Goal: Task Accomplishment & Management: Complete application form

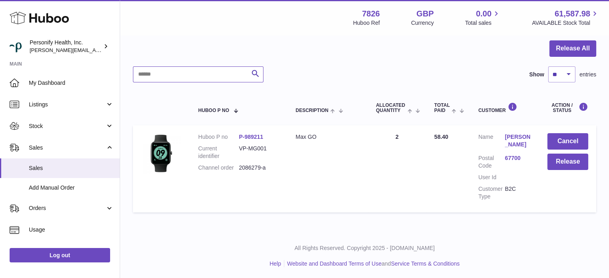
click at [176, 76] on input "text" at bounding box center [198, 74] width 131 height 16
drag, startPoint x: 167, startPoint y: 77, endPoint x: 139, endPoint y: 72, distance: 27.7
click at [139, 72] on input "****" at bounding box center [198, 74] width 131 height 16
type input "*"
click at [48, 152] on link "Sales" at bounding box center [60, 148] width 120 height 22
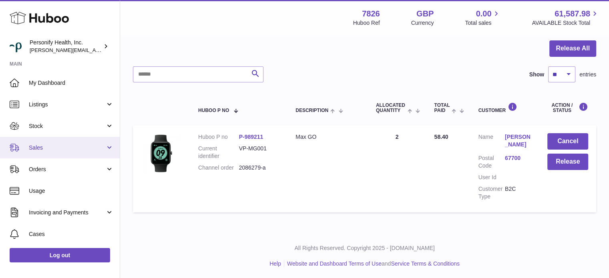
click at [46, 148] on span "Sales" at bounding box center [67, 148] width 76 height 8
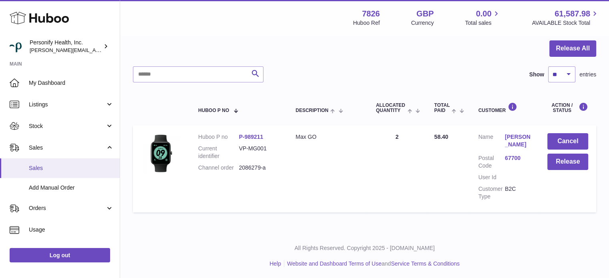
click at [54, 169] on span "Sales" at bounding box center [71, 169] width 85 height 8
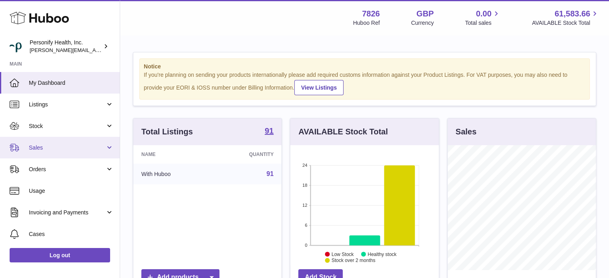
scroll to position [125, 149]
click at [59, 149] on span "Sales" at bounding box center [67, 148] width 76 height 8
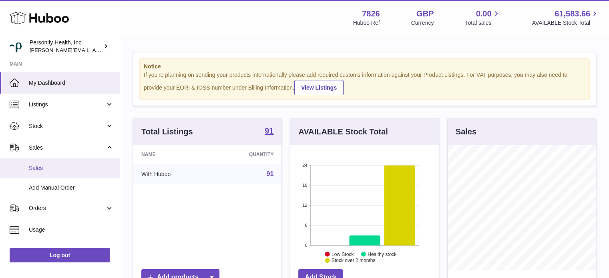
click at [50, 167] on span "Sales" at bounding box center [71, 169] width 85 height 8
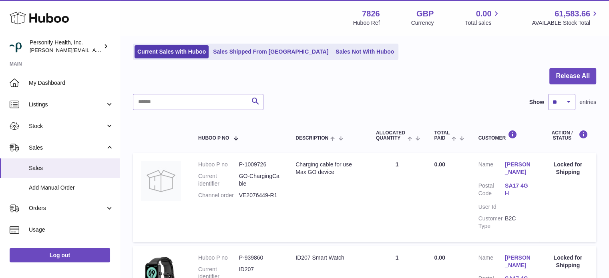
scroll to position [62, 0]
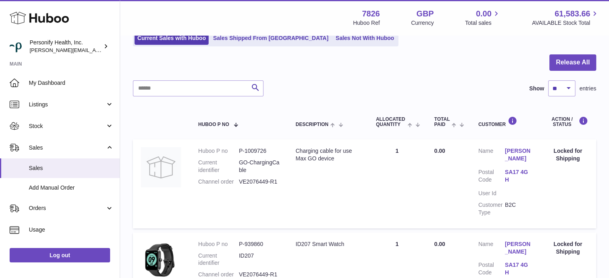
drag, startPoint x: 240, startPoint y: 149, endPoint x: 269, endPoint y: 149, distance: 29.2
click at [269, 149] on dl "Huboo P no P-1009726 Current identifier GO-ChargingCable Channel order VE207644…" at bounding box center [238, 168] width 81 height 42
click at [203, 88] on input "text" at bounding box center [198, 88] width 131 height 16
click at [341, 40] on link "Sales Not With Huboo" at bounding box center [365, 38] width 64 height 13
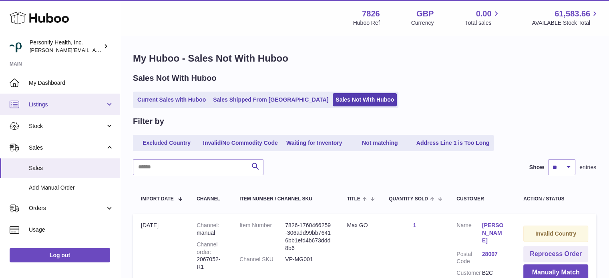
click at [45, 107] on span "Listings" at bounding box center [67, 105] width 76 height 8
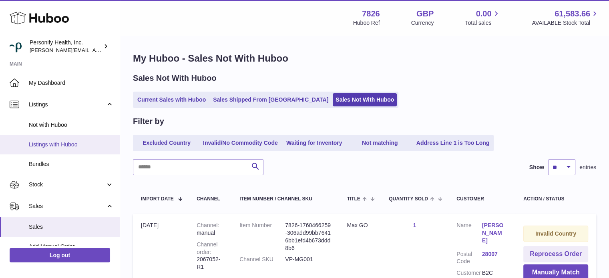
click at [54, 144] on span "Listings with Huboo" at bounding box center [71, 145] width 85 height 8
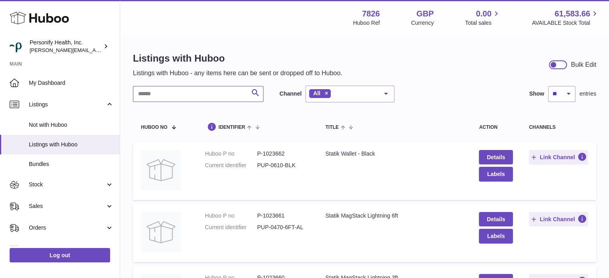
click at [180, 97] on input "text" at bounding box center [198, 94] width 131 height 16
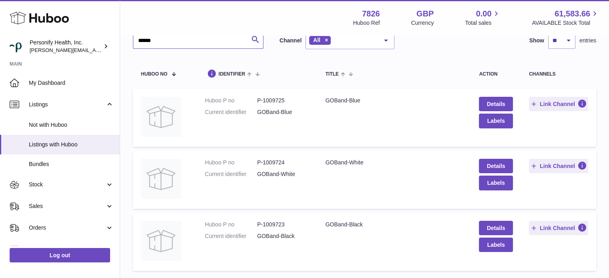
scroll to position [40, 0]
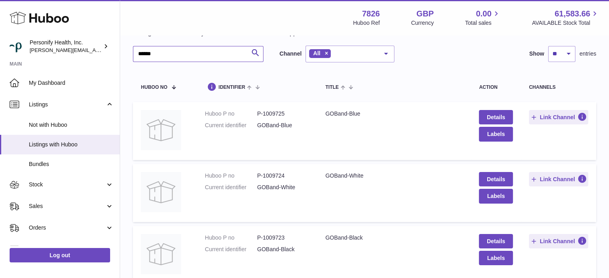
type input "******"
drag, startPoint x: 258, startPoint y: 113, endPoint x: 294, endPoint y: 112, distance: 36.9
click at [295, 112] on dd "P-1009725" at bounding box center [283, 114] width 52 height 8
drag, startPoint x: 258, startPoint y: 173, endPoint x: 293, endPoint y: 175, distance: 34.5
click at [292, 175] on dd "P-1009724" at bounding box center [283, 176] width 52 height 8
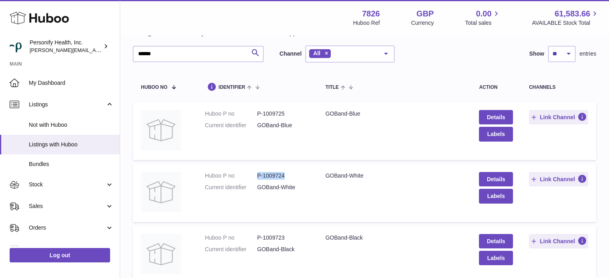
copy dd "P-1009724"
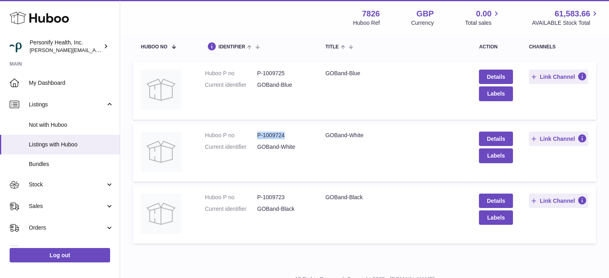
scroll to position [113, 0]
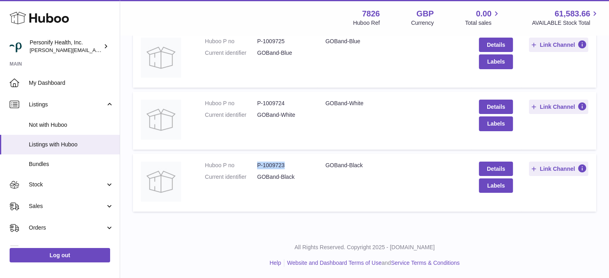
drag, startPoint x: 257, startPoint y: 161, endPoint x: 298, endPoint y: 164, distance: 40.9
click at [287, 165] on dd "P-1009723" at bounding box center [283, 166] width 52 height 8
copy dd "P-1009723"
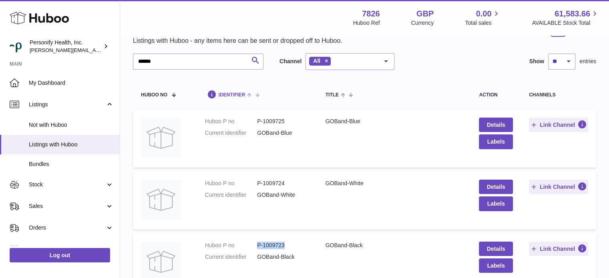
scroll to position [0, 0]
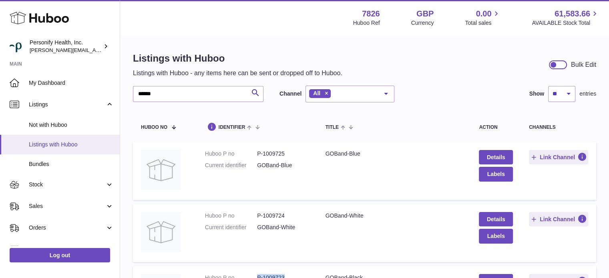
click at [68, 145] on span "Listings with Huboo" at bounding box center [71, 145] width 85 height 8
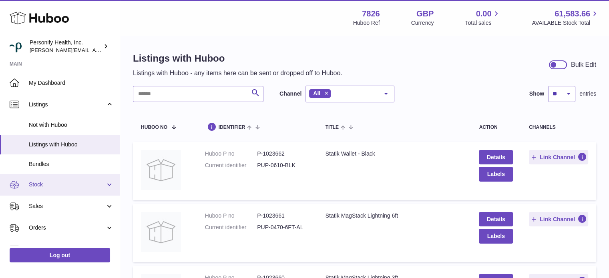
click at [51, 182] on span "Stock" at bounding box center [67, 185] width 76 height 8
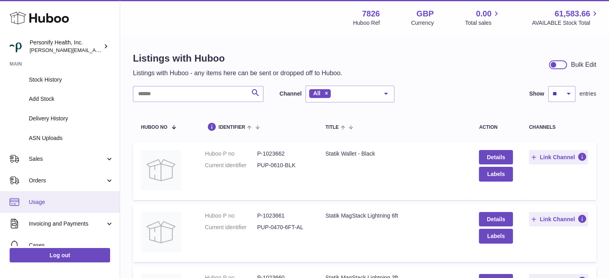
scroll to position [160, 0]
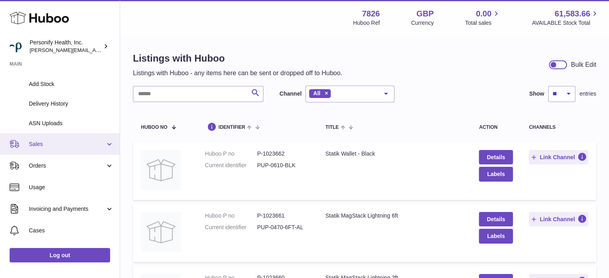
click at [49, 147] on span "Sales" at bounding box center [67, 145] width 76 height 8
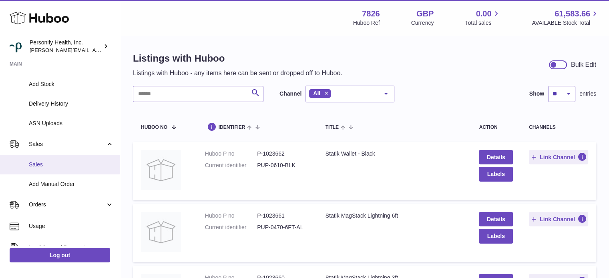
click at [50, 173] on link "Sales" at bounding box center [60, 165] width 120 height 20
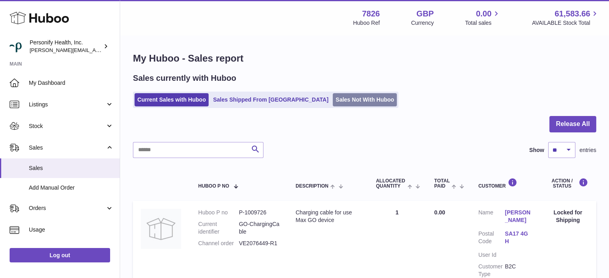
click at [334, 104] on link "Sales Not With Huboo" at bounding box center [365, 99] width 64 height 13
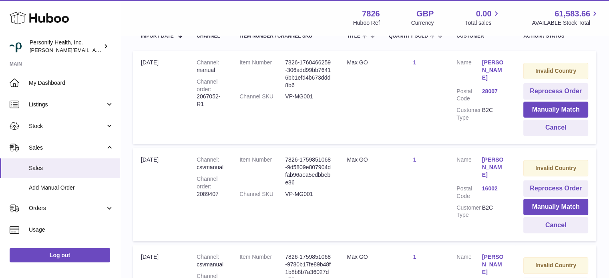
scroll to position [120, 0]
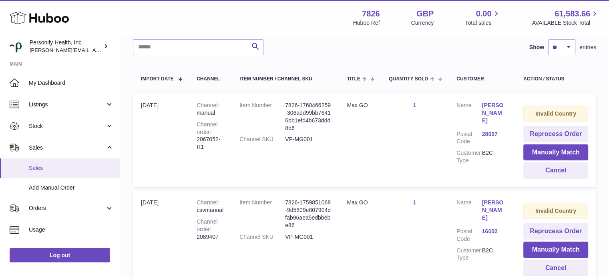
click at [43, 169] on span "Sales" at bounding box center [71, 169] width 85 height 8
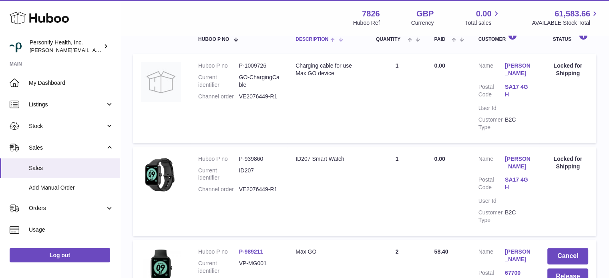
scroll to position [22, 0]
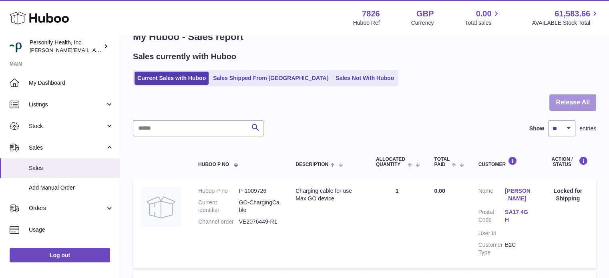
click at [577, 105] on button "Release All" at bounding box center [572, 103] width 47 height 16
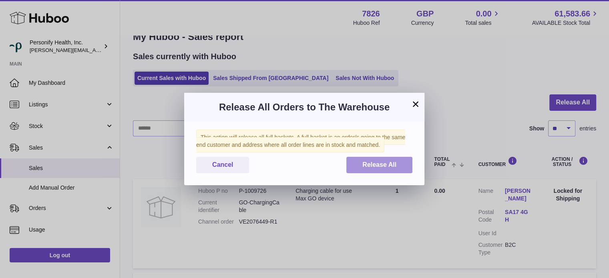
click at [369, 165] on span "Release All" at bounding box center [379, 164] width 34 height 7
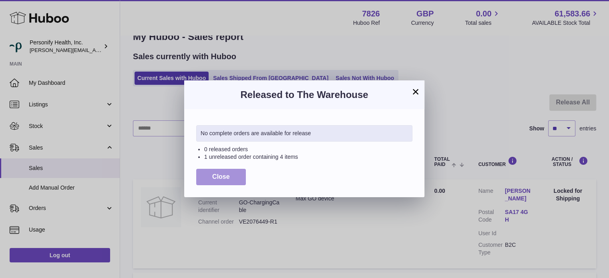
click at [234, 172] on button "Close" at bounding box center [221, 177] width 50 height 16
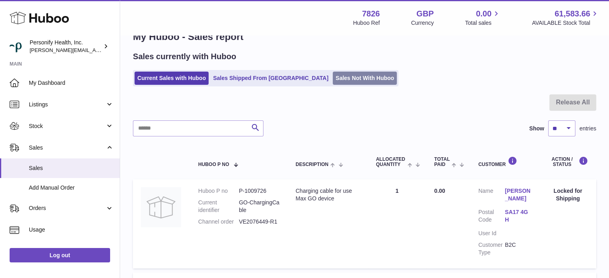
click at [333, 80] on link "Sales Not With Huboo" at bounding box center [365, 78] width 64 height 13
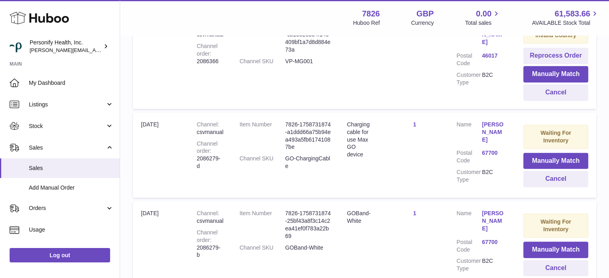
scroll to position [761, 0]
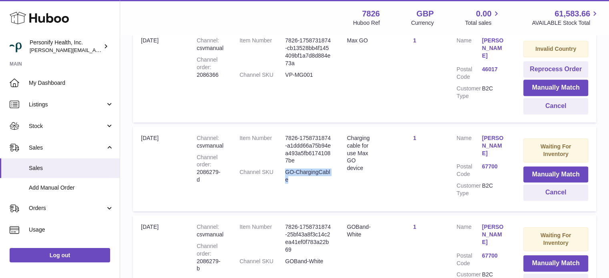
drag, startPoint x: 286, startPoint y: 166, endPoint x: 313, endPoint y: 174, distance: 27.6
click at [311, 174] on dd "GO-ChargingCable" at bounding box center [308, 176] width 46 height 15
copy dd "GO-ChargingCable"
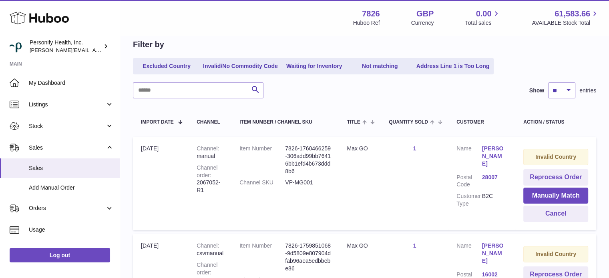
scroll to position [0, 0]
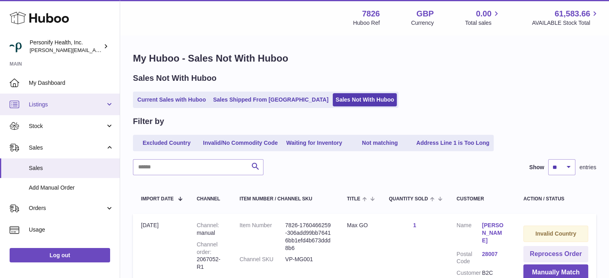
click at [37, 106] on span "Listings" at bounding box center [67, 105] width 76 height 8
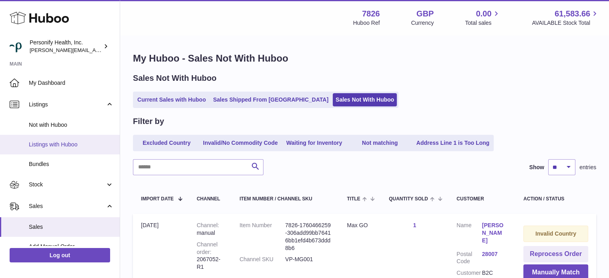
click at [57, 144] on span "Listings with Huboo" at bounding box center [71, 145] width 85 height 8
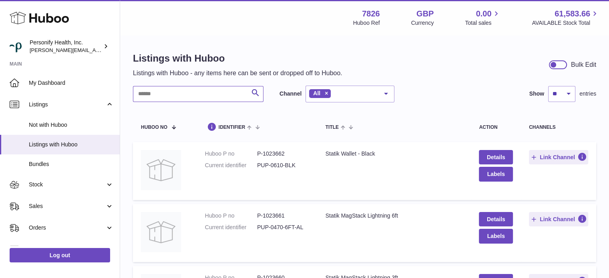
click at [187, 94] on input "text" at bounding box center [198, 94] width 131 height 16
paste input "**********"
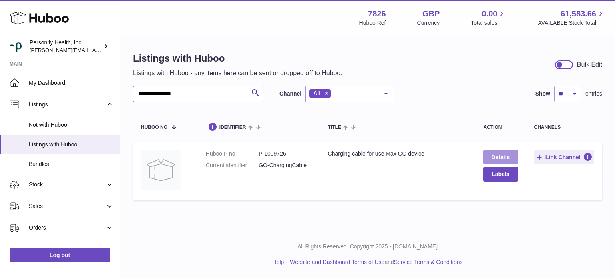
type input "**********"
click at [495, 155] on link "Details" at bounding box center [500, 157] width 34 height 14
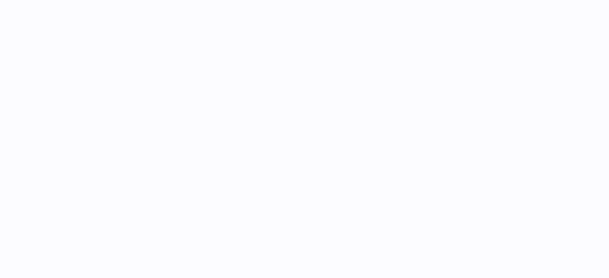
select select "**"
select select "****"
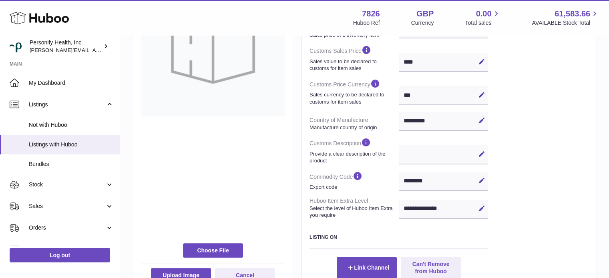
scroll to position [280, 0]
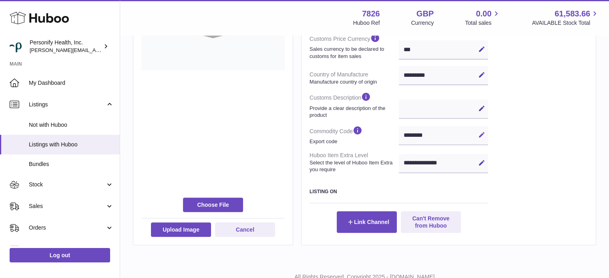
click at [481, 134] on icon at bounding box center [481, 134] width 7 height 7
type input "**********"
click at [479, 134] on icon at bounding box center [481, 134] width 7 height 7
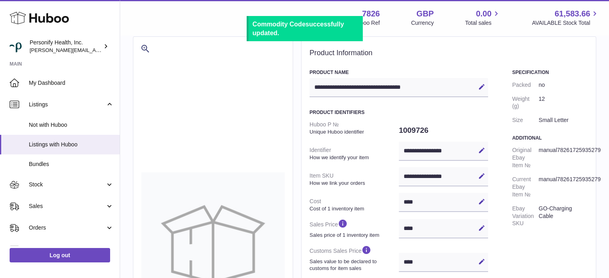
scroll to position [0, 0]
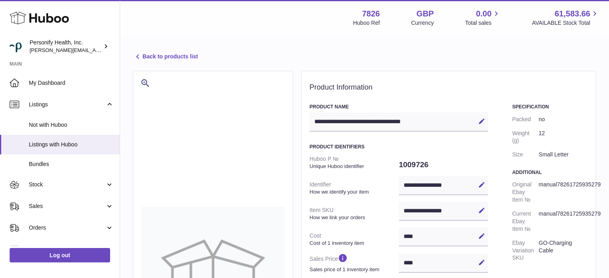
click at [140, 59] on icon at bounding box center [138, 57] width 10 height 10
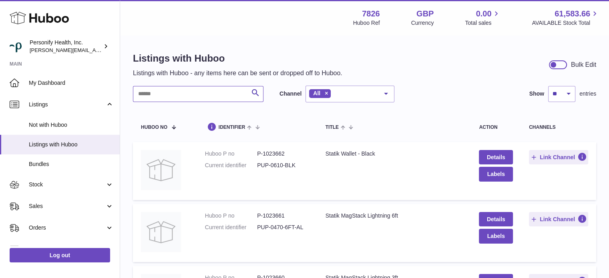
click at [191, 92] on input "text" at bounding box center [198, 94] width 131 height 16
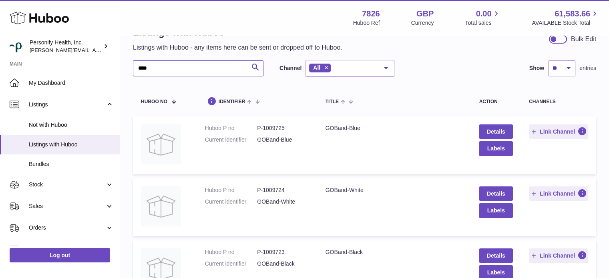
scroll to position [40, 0]
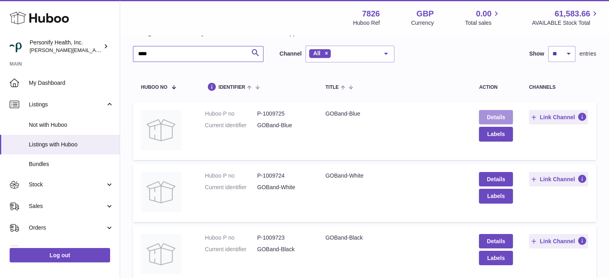
type input "****"
click at [493, 118] on link "Details" at bounding box center [496, 117] width 34 height 14
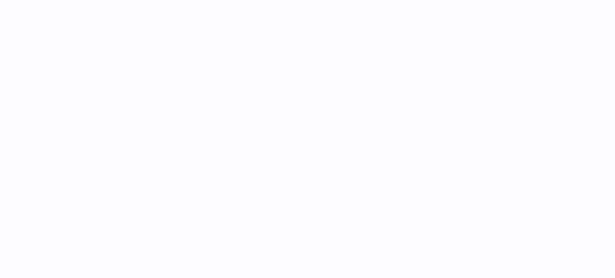
select select "**"
select select "****"
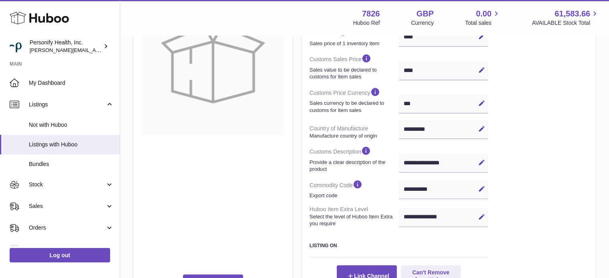
scroll to position [240, 0]
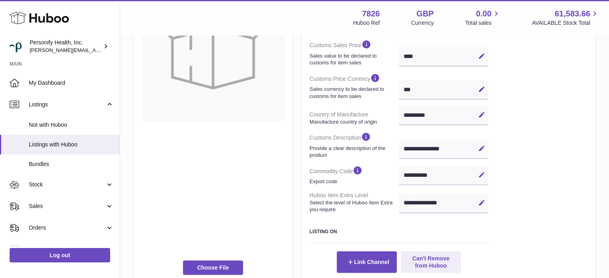
click at [481, 171] on icon at bounding box center [481, 174] width 7 height 7
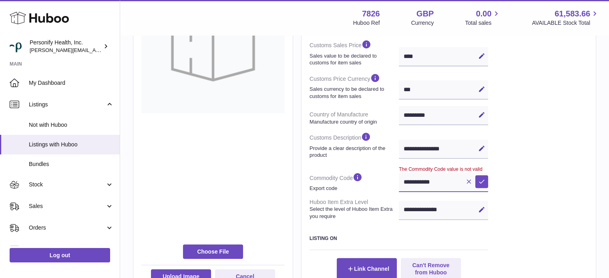
scroll to position [232, 0]
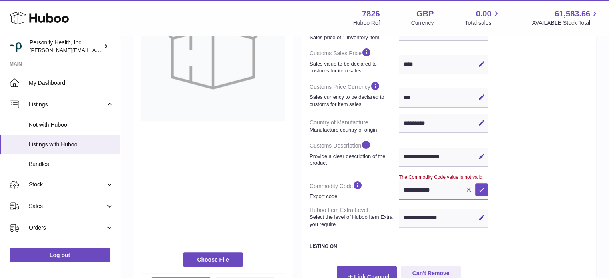
type input "**********"
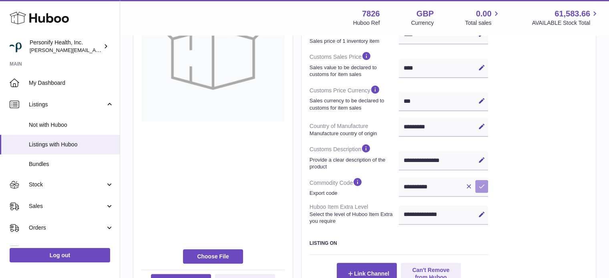
click at [480, 185] on icon at bounding box center [481, 186] width 7 height 7
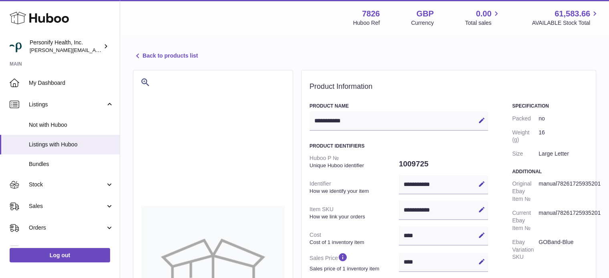
scroll to position [0, 0]
click at [189, 55] on link "Back to products list" at bounding box center [165, 57] width 65 height 10
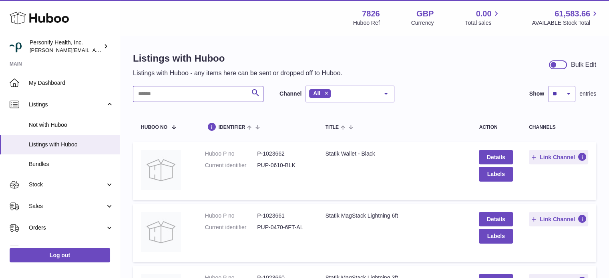
click at [195, 99] on input "text" at bounding box center [198, 94] width 131 height 16
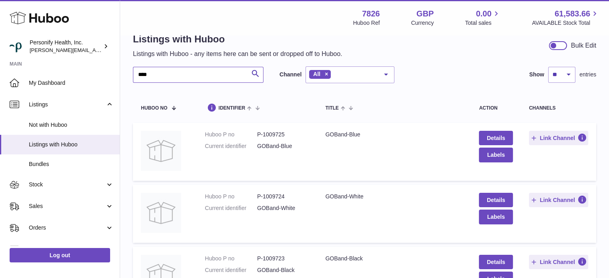
scroll to position [80, 0]
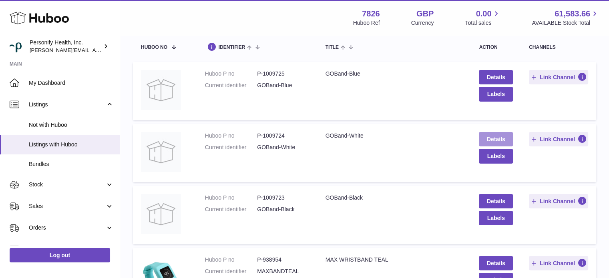
type input "****"
click at [506, 137] on link "Details" at bounding box center [496, 139] width 34 height 14
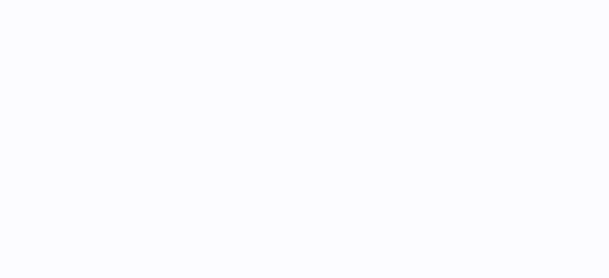
select select "**"
select select "****"
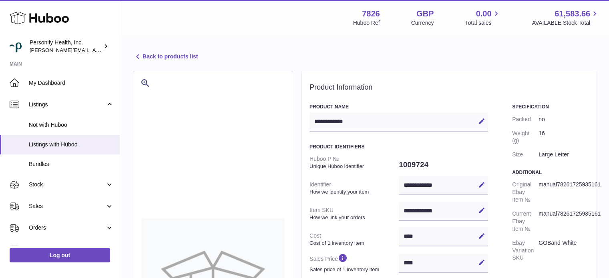
click at [173, 58] on link "Back to products list" at bounding box center [165, 57] width 65 height 10
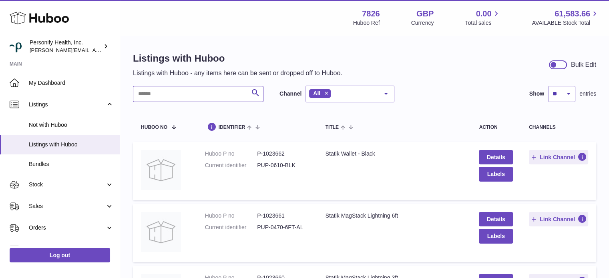
click at [174, 101] on input "text" at bounding box center [198, 94] width 131 height 16
click at [165, 100] on input "text" at bounding box center [198, 94] width 131 height 16
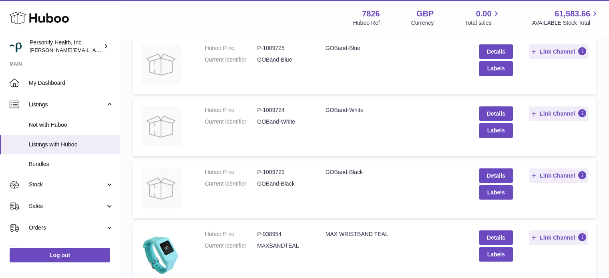
scroll to position [120, 0]
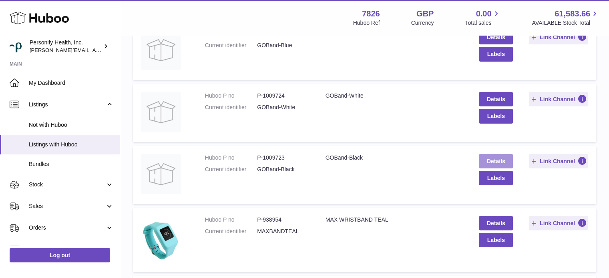
type input "****"
click at [501, 162] on link "Details" at bounding box center [496, 161] width 34 height 14
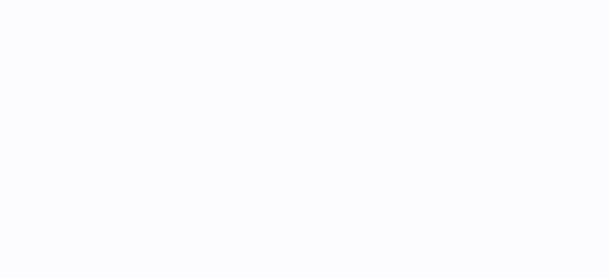
select select "**"
select select "****"
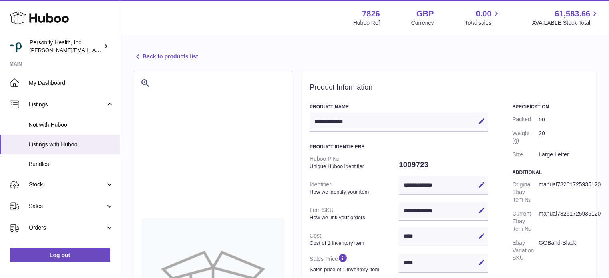
click at [162, 52] on link "Back to products list" at bounding box center [165, 57] width 65 height 10
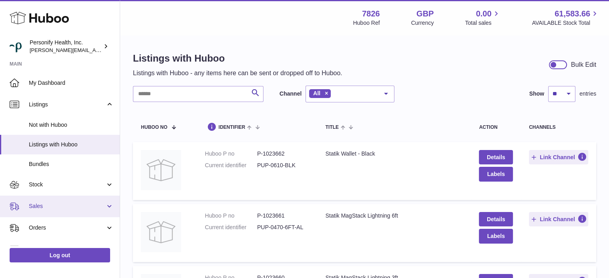
click at [55, 201] on link "Sales" at bounding box center [60, 207] width 120 height 22
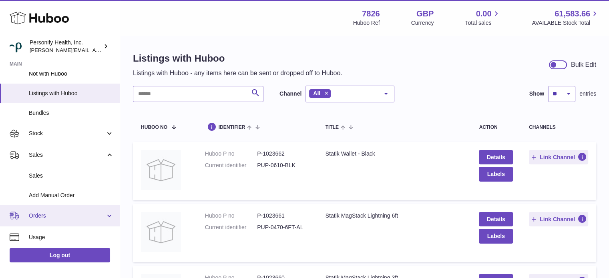
scroll to position [80, 0]
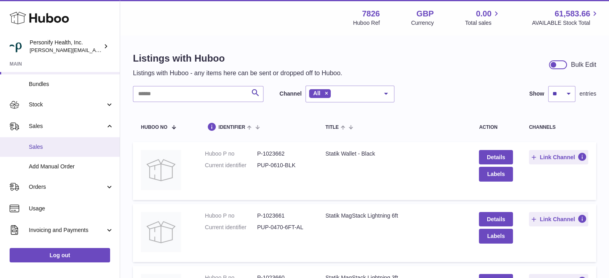
click at [52, 145] on span "Sales" at bounding box center [71, 147] width 85 height 8
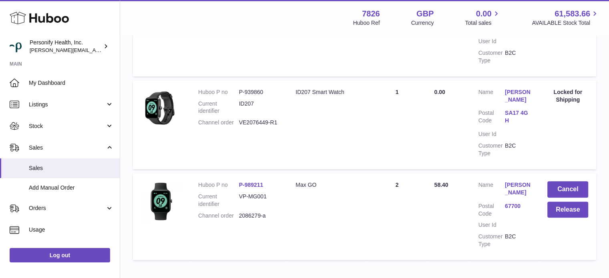
scroll to position [262, 0]
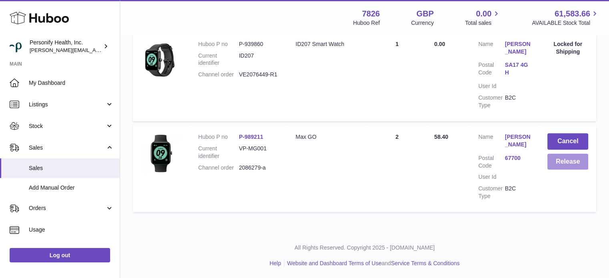
click at [567, 161] on button "Release" at bounding box center [567, 162] width 41 height 16
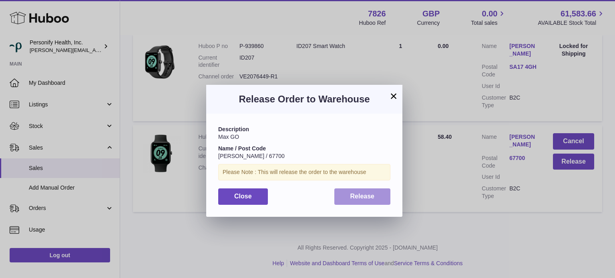
click at [368, 201] on button "Release" at bounding box center [362, 197] width 56 height 16
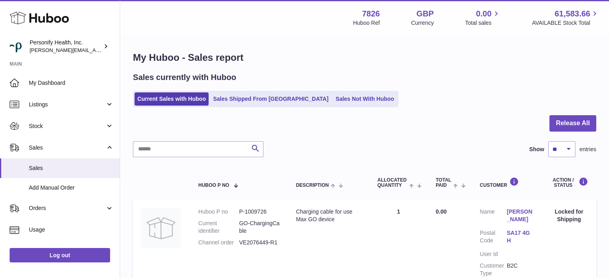
scroll to position [0, 0]
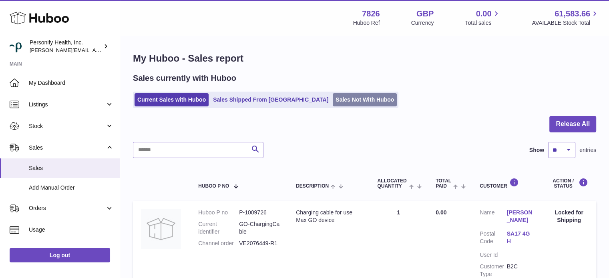
click at [333, 99] on link "Sales Not With Huboo" at bounding box center [365, 99] width 64 height 13
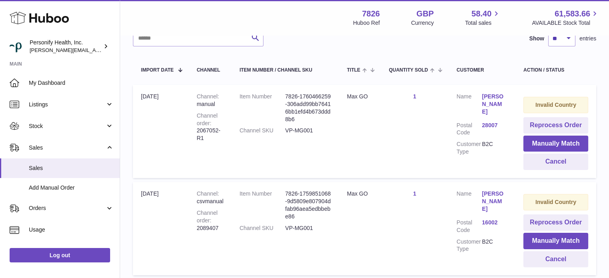
scroll to position [160, 0]
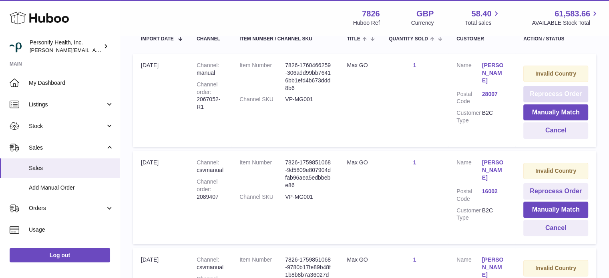
click at [549, 97] on button "Reprocess Order" at bounding box center [555, 94] width 65 height 16
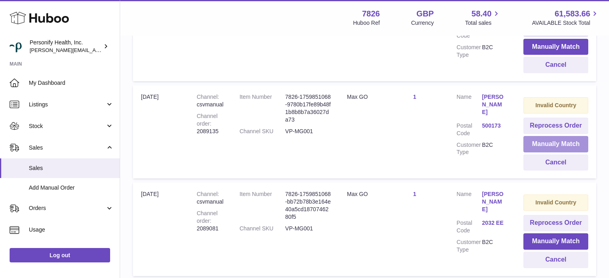
scroll to position [240, 0]
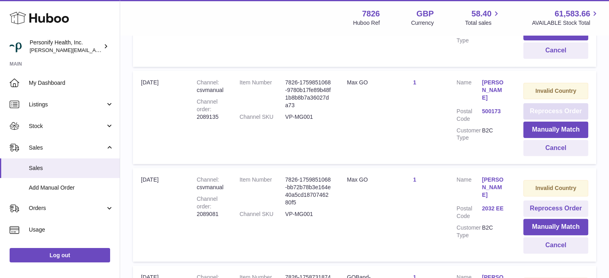
click at [549, 112] on button "Reprocess Order" at bounding box center [555, 111] width 65 height 16
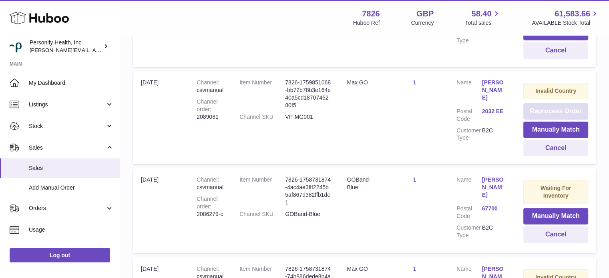
click at [548, 112] on button "Reprocess Order" at bounding box center [555, 111] width 65 height 16
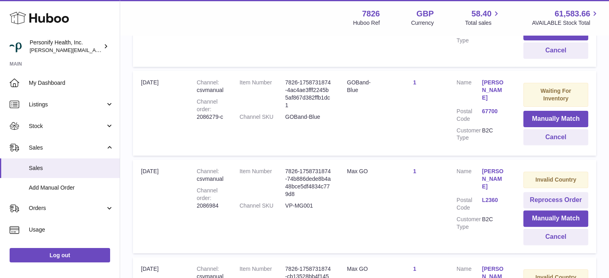
scroll to position [80, 0]
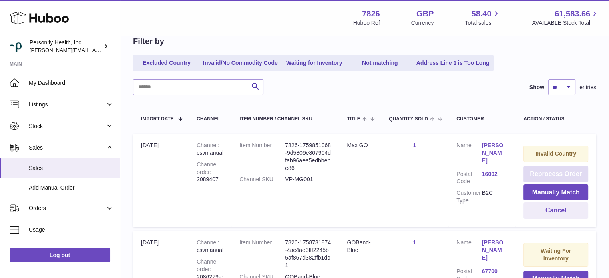
click at [562, 170] on button "Reprocess Order" at bounding box center [555, 174] width 65 height 16
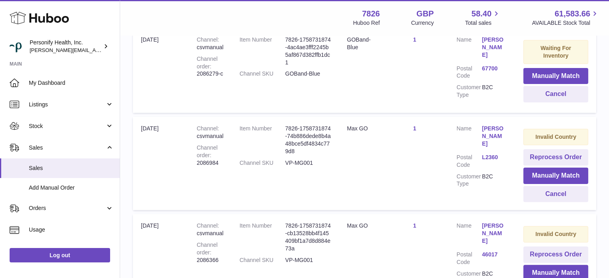
scroll to position [200, 0]
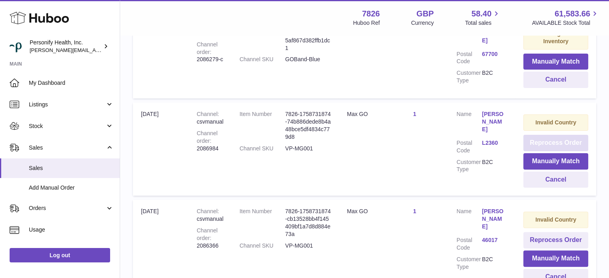
click at [557, 136] on button "Reprocess Order" at bounding box center [555, 143] width 65 height 16
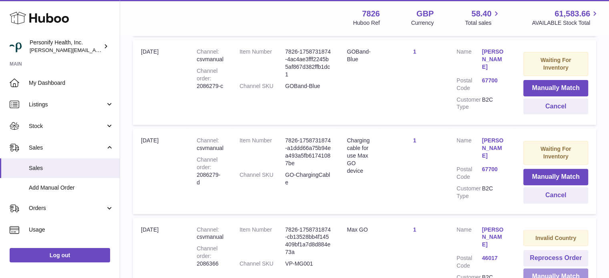
scroll to position [360, 0]
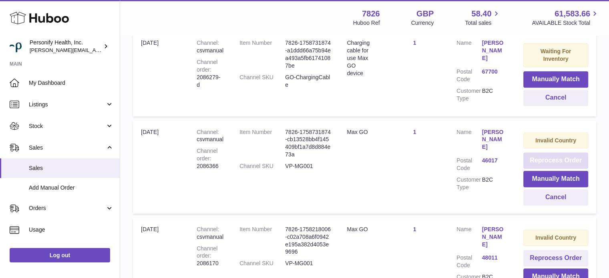
click at [547, 153] on button "Reprocess Order" at bounding box center [555, 161] width 65 height 16
click at [546, 153] on button "Reprocess Order" at bounding box center [555, 161] width 65 height 16
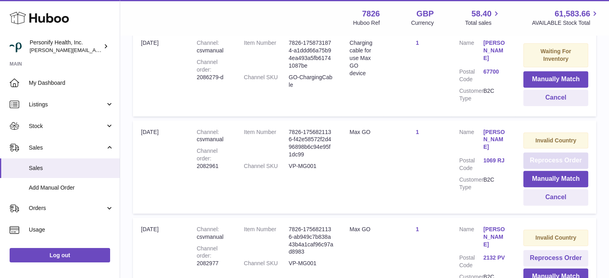
click at [546, 153] on button "Reprocess Order" at bounding box center [555, 161] width 65 height 16
click at [547, 153] on button "Reprocess Order" at bounding box center [555, 161] width 65 height 16
click at [546, 153] on button "Reprocess Order" at bounding box center [555, 161] width 65 height 16
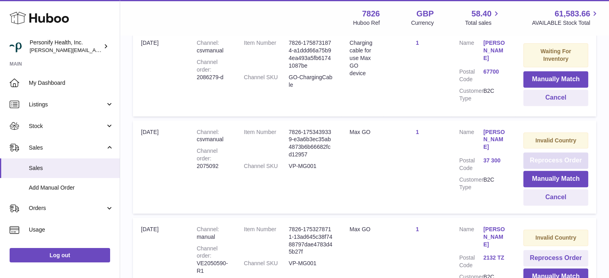
click at [546, 153] on button "Reprocess Order" at bounding box center [555, 161] width 65 height 16
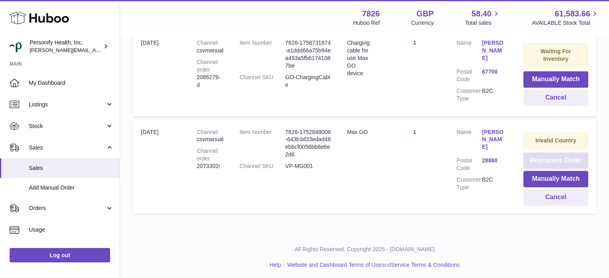
scroll to position [354, 0]
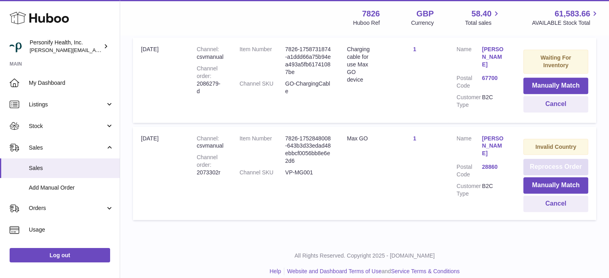
click at [545, 159] on button "Reprocess Order" at bounding box center [555, 167] width 65 height 16
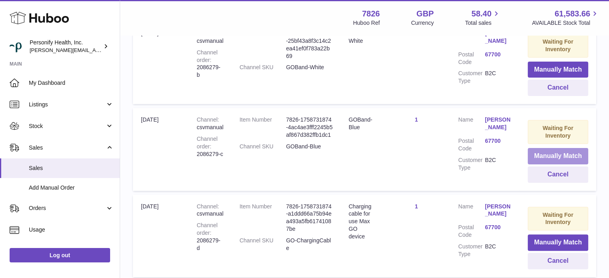
scroll to position [137, 0]
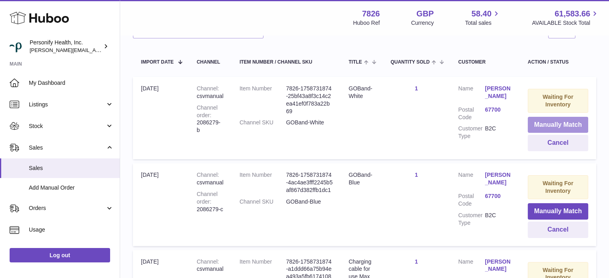
click at [569, 123] on button "Manually Match" at bounding box center [558, 125] width 60 height 16
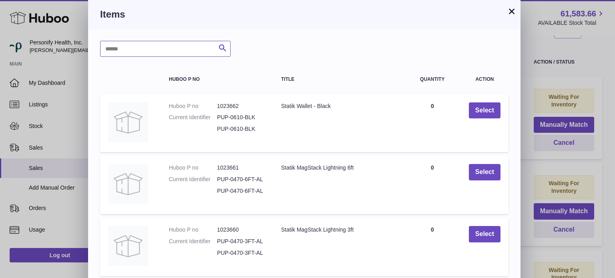
click at [161, 49] on input "text" at bounding box center [165, 49] width 131 height 16
type input "*****"
click at [223, 48] on icon "submit" at bounding box center [223, 48] width 10 height 10
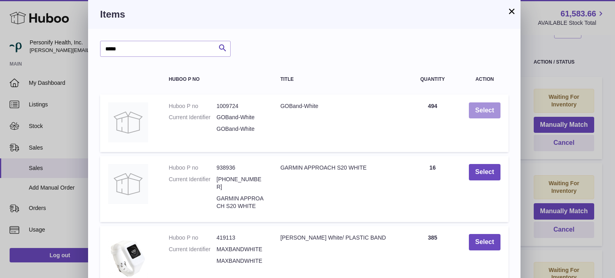
click at [484, 112] on button "Select" at bounding box center [485, 111] width 32 height 16
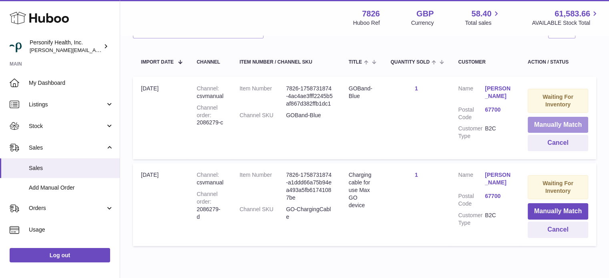
click at [546, 120] on button "Manually Match" at bounding box center [558, 125] width 60 height 16
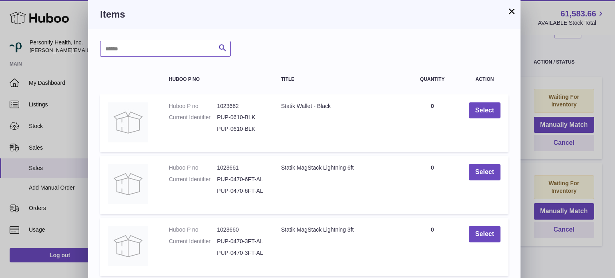
click at [155, 50] on input "text" at bounding box center [165, 49] width 131 height 16
type input "****"
click at [222, 48] on icon "submit" at bounding box center [223, 48] width 10 height 10
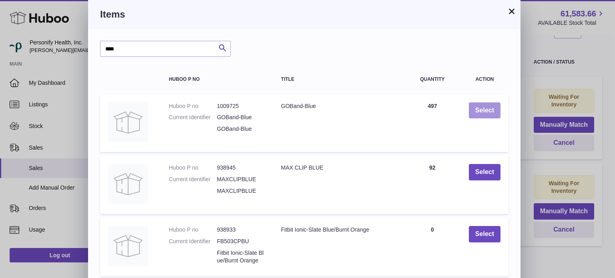
click at [497, 108] on button "Select" at bounding box center [485, 111] width 32 height 16
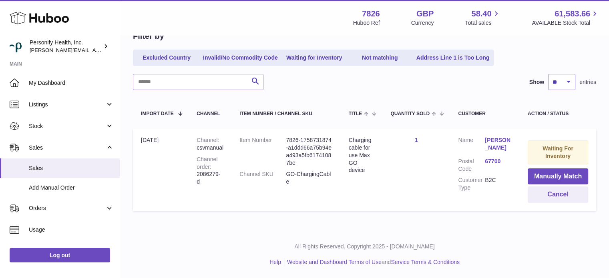
scroll to position [85, 0]
click at [555, 176] on button "Manually Match" at bounding box center [558, 177] width 60 height 16
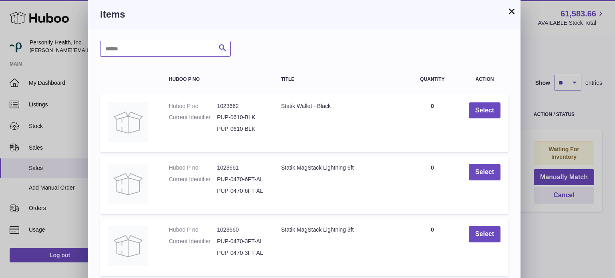
click at [152, 46] on input "text" at bounding box center [165, 49] width 131 height 16
type input "********"
click at [226, 48] on icon "submit" at bounding box center [223, 48] width 10 height 10
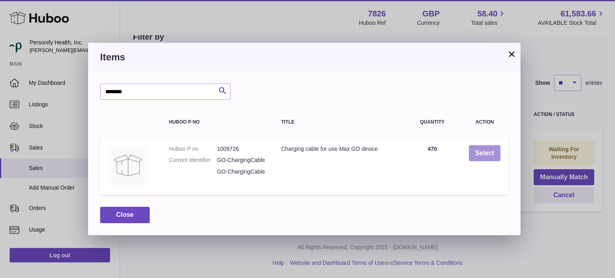
click at [492, 153] on button "Select" at bounding box center [485, 153] width 32 height 16
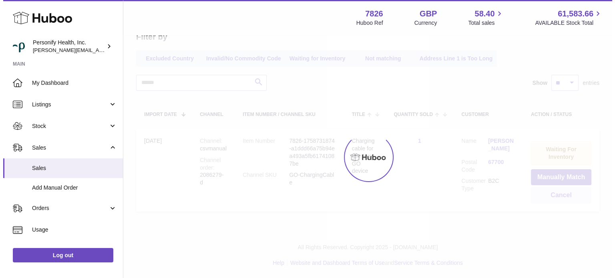
scroll to position [0, 0]
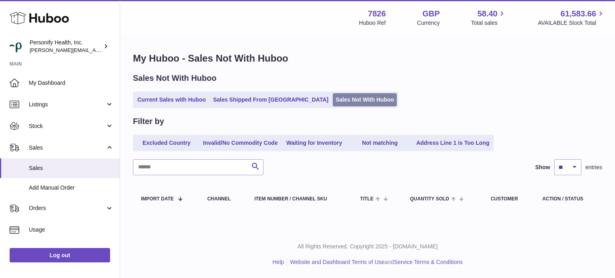
click at [333, 101] on link "Sales Not With Huboo" at bounding box center [365, 99] width 64 height 13
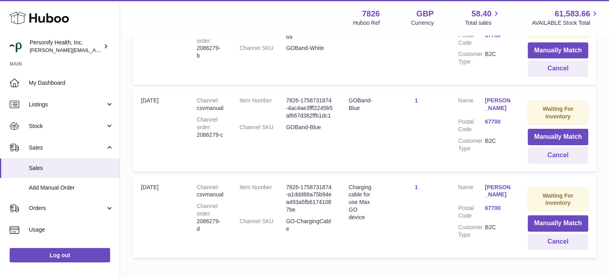
scroll to position [160, 0]
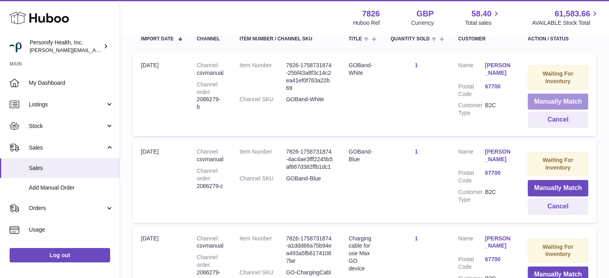
click at [549, 98] on button "Manually Match" at bounding box center [558, 102] width 60 height 16
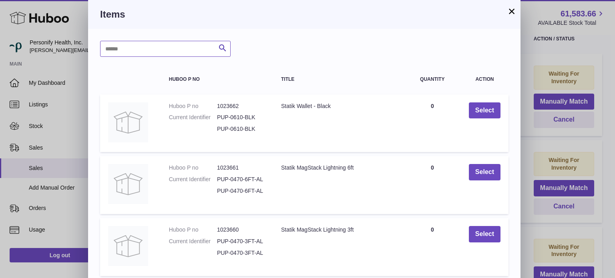
click at [141, 56] on input "text" at bounding box center [165, 49] width 131 height 16
click at [222, 46] on icon "submit" at bounding box center [223, 48] width 10 height 10
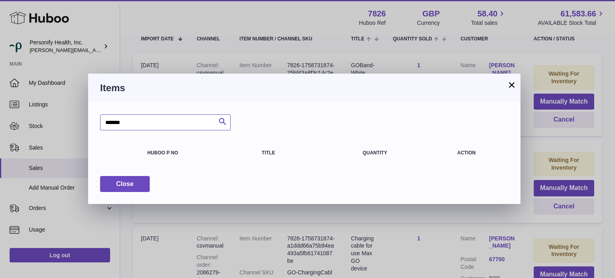
drag, startPoint x: 106, startPoint y: 113, endPoint x: 46, endPoint y: 122, distance: 60.8
click at [54, 119] on div "× Items ******* Search Huboo P no Title Quantity Action Close" at bounding box center [307, 139] width 615 height 278
type input "*****"
click at [224, 125] on icon "submit" at bounding box center [223, 122] width 10 height 10
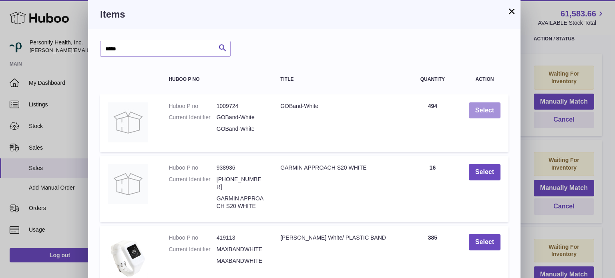
click at [477, 108] on button "Select" at bounding box center [485, 111] width 32 height 16
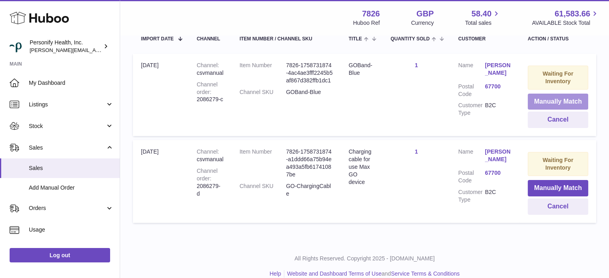
click at [567, 101] on button "Manually Match" at bounding box center [558, 102] width 60 height 16
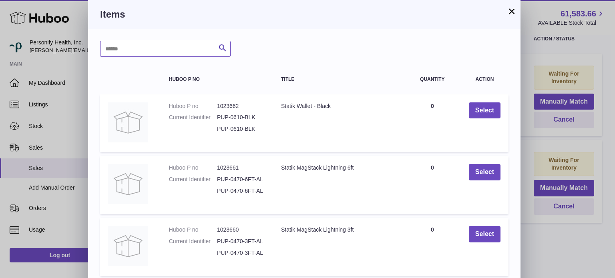
drag, startPoint x: 141, startPoint y: 56, endPoint x: 143, endPoint y: 52, distance: 4.5
click at [143, 52] on input "text" at bounding box center [165, 49] width 131 height 16
type input "****"
click at [217, 46] on button "Search" at bounding box center [223, 49] width 16 height 16
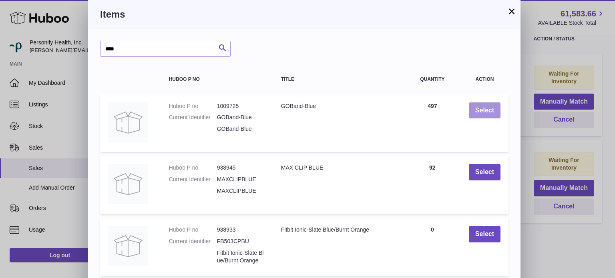
click at [483, 109] on button "Select" at bounding box center [485, 111] width 32 height 16
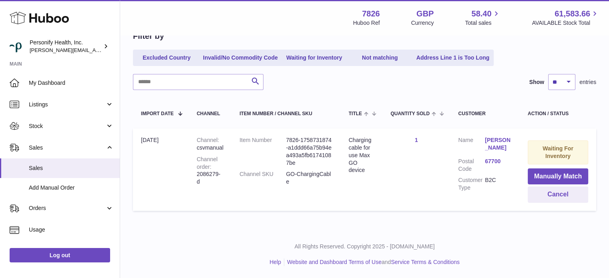
scroll to position [85, 0]
click at [549, 177] on button "Manually Match" at bounding box center [558, 177] width 60 height 16
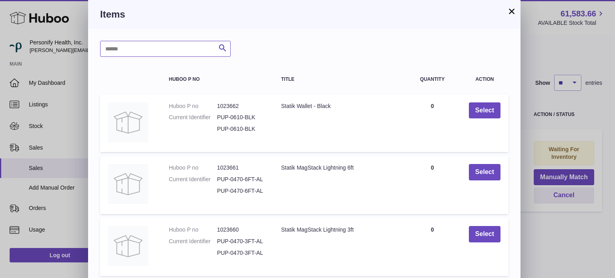
click at [164, 45] on input "text" at bounding box center [165, 49] width 131 height 16
type input "********"
click at [225, 50] on icon "submit" at bounding box center [223, 48] width 10 height 10
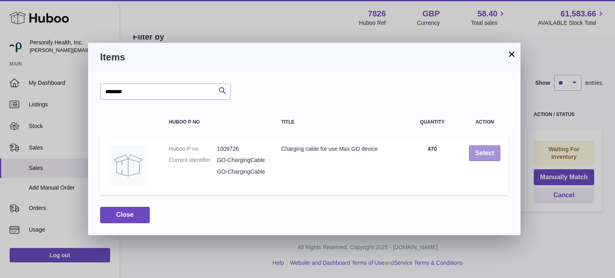
click at [485, 159] on button "Select" at bounding box center [485, 153] width 32 height 16
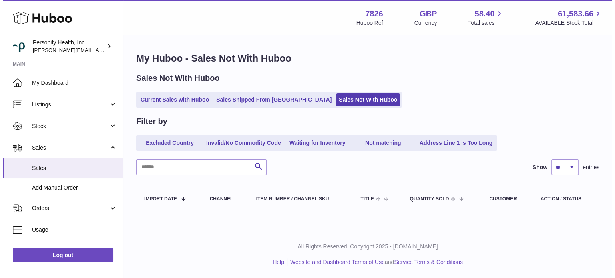
scroll to position [0, 0]
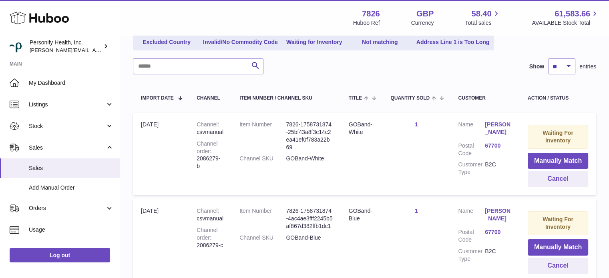
scroll to position [177, 0]
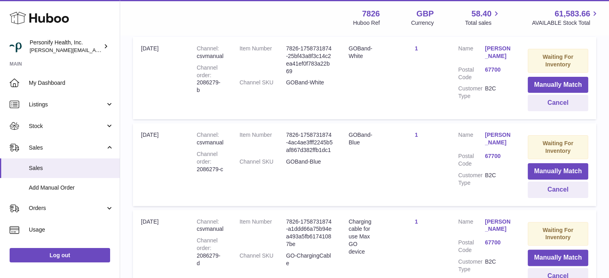
click at [124, 13] on div "Menu Huboo 7826 Huboo Ref GBP Currency 58.40 Total sales 61,583.66 AVAILABLE St…" at bounding box center [364, 17] width 489 height 35
click at [62, 105] on span "Listings" at bounding box center [67, 105] width 76 height 8
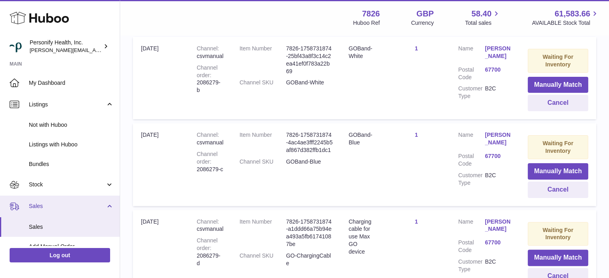
click at [56, 204] on span "Sales" at bounding box center [67, 207] width 76 height 8
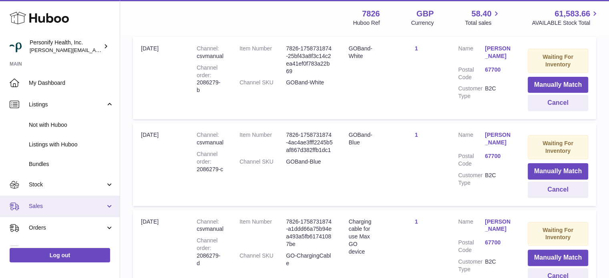
click at [58, 211] on link "Sales" at bounding box center [60, 207] width 120 height 22
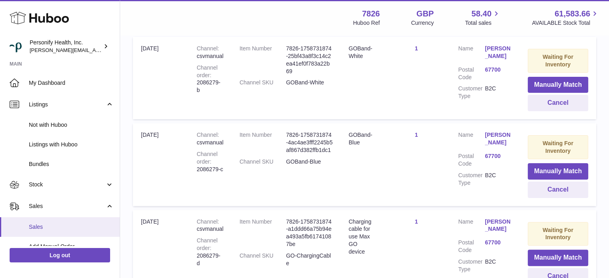
click at [55, 224] on span "Sales" at bounding box center [71, 227] width 85 height 8
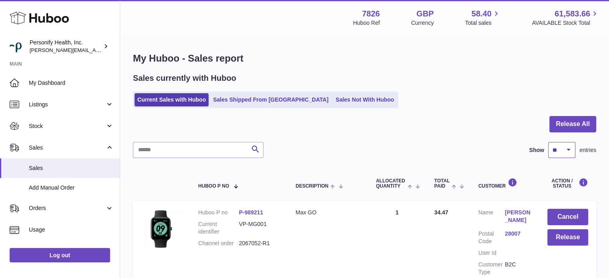
click at [560, 151] on select "** ** ** ***" at bounding box center [561, 150] width 27 height 16
select select "**"
click at [548, 142] on select "** ** ** ***" at bounding box center [561, 150] width 27 height 16
click at [563, 127] on button "Release All" at bounding box center [572, 124] width 47 height 16
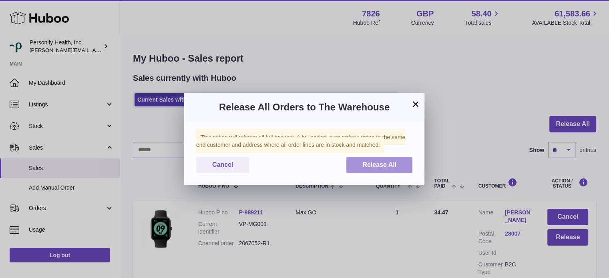
drag, startPoint x: 398, startPoint y: 169, endPoint x: 396, endPoint y: 163, distance: 6.7
click at [398, 169] on button "Release All" at bounding box center [379, 165] width 66 height 16
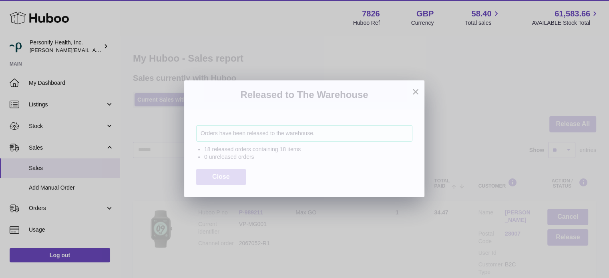
click at [233, 178] on button "Close" at bounding box center [221, 177] width 50 height 16
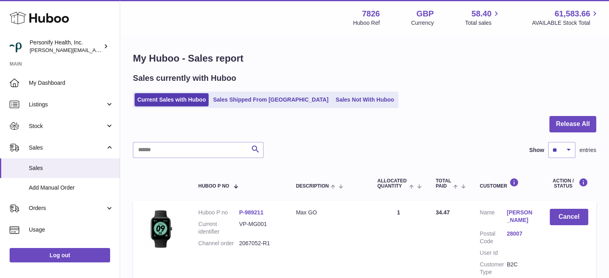
click at [38, 15] on icon at bounding box center [39, 18] width 59 height 16
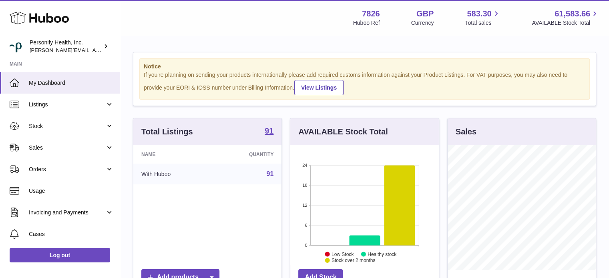
scroll to position [125, 149]
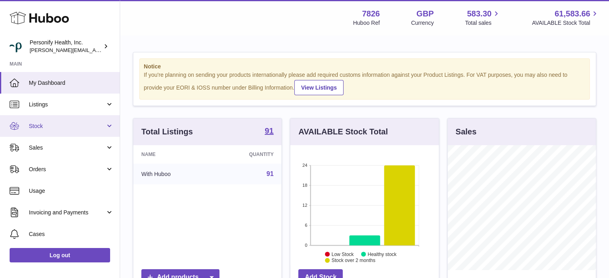
click at [57, 120] on link "Stock" at bounding box center [60, 126] width 120 height 22
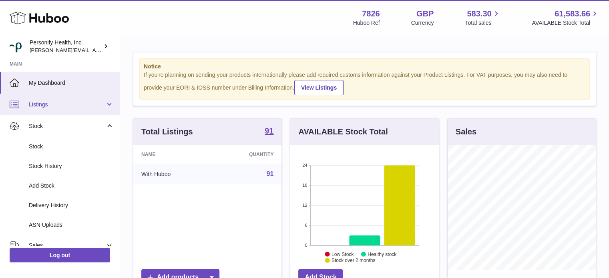
click at [62, 109] on link "Listings" at bounding box center [60, 105] width 120 height 22
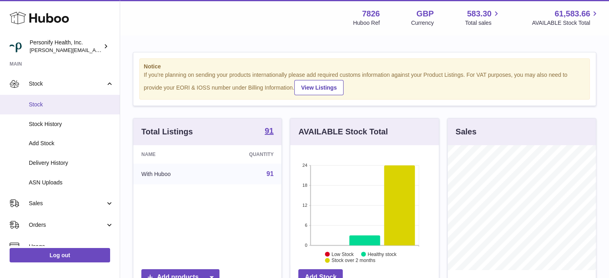
scroll to position [60, 0]
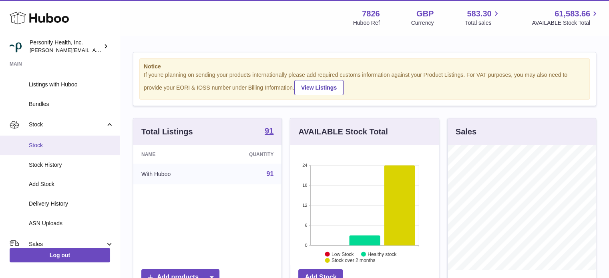
click at [63, 145] on span "Stock" at bounding box center [71, 146] width 85 height 8
click at [45, 147] on span "Stock" at bounding box center [71, 146] width 85 height 8
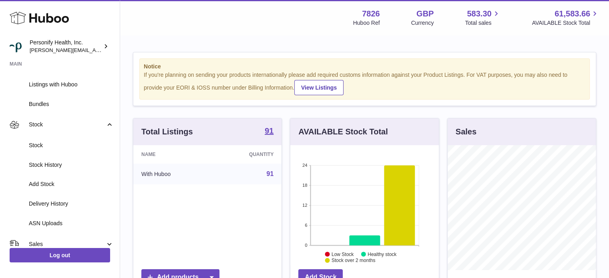
click at [47, 17] on use at bounding box center [39, 18] width 59 height 12
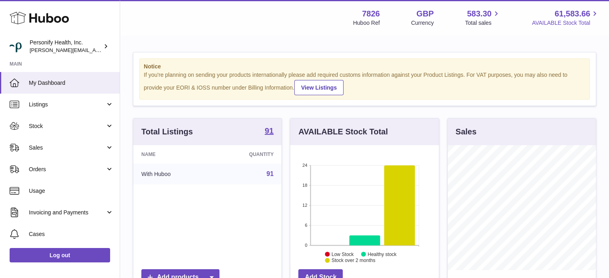
scroll to position [125, 149]
click at [375, 14] on strong "7826" at bounding box center [371, 13] width 18 height 11
click at [432, 14] on strong "GBP" at bounding box center [424, 13] width 17 height 11
click at [571, 14] on span "61,583.66" at bounding box center [573, 13] width 36 height 11
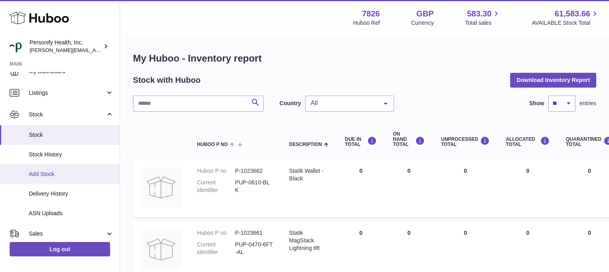
scroll to position [40, 0]
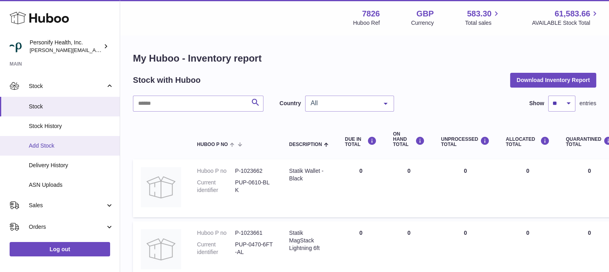
click at [73, 145] on span "Add Stock" at bounding box center [71, 146] width 85 height 8
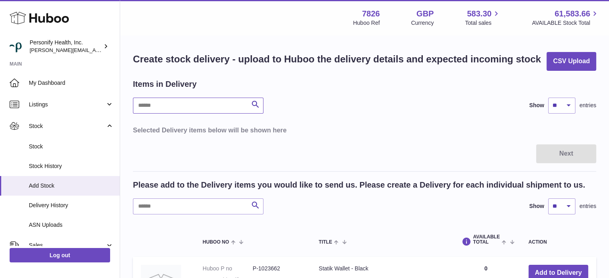
click at [210, 110] on input "text" at bounding box center [198, 106] width 131 height 16
type input "********"
drag, startPoint x: 187, startPoint y: 106, endPoint x: 102, endPoint y: 99, distance: 85.5
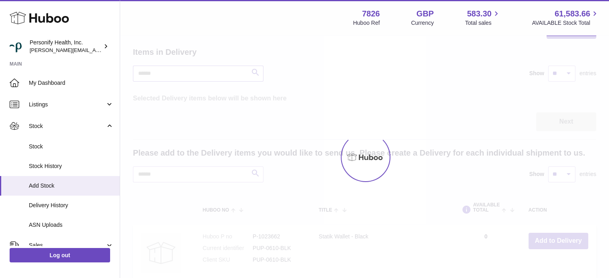
scroll to position [80, 0]
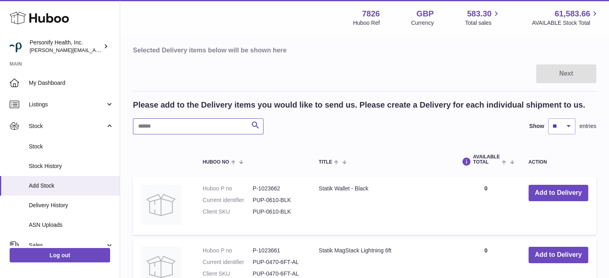
click at [201, 127] on input "text" at bounding box center [198, 127] width 131 height 16
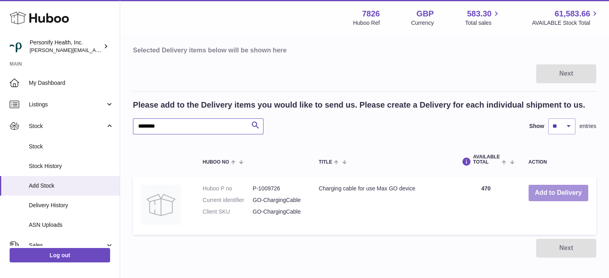
type input "********"
click at [550, 191] on button "Add to Delivery" at bounding box center [559, 193] width 60 height 16
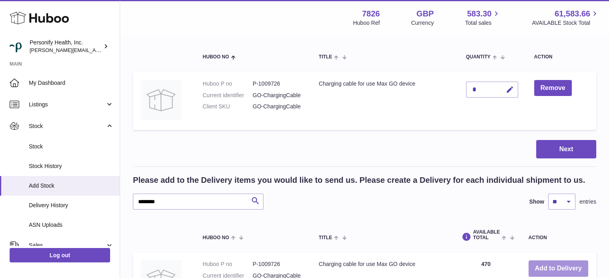
scroll to position [80, 0]
click at [508, 88] on icon "button" at bounding box center [510, 90] width 8 height 8
drag, startPoint x: 477, startPoint y: 86, endPoint x: 464, endPoint y: 87, distance: 12.4
click at [467, 85] on input "*" at bounding box center [492, 90] width 52 height 16
type input "***"
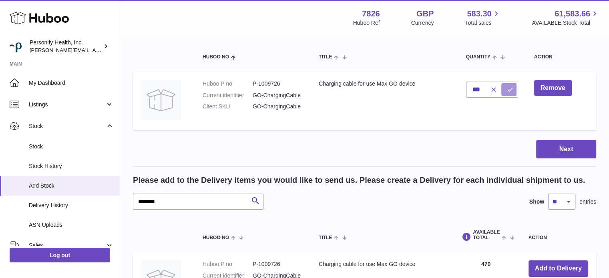
click at [509, 89] on icon "submit" at bounding box center [510, 89] width 7 height 7
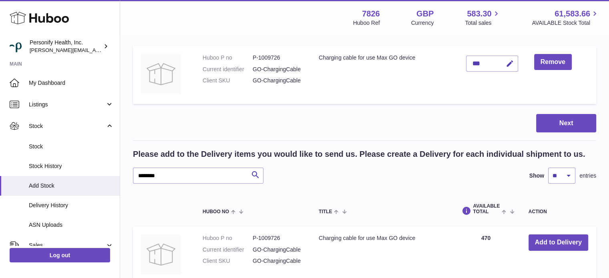
scroll to position [120, 0]
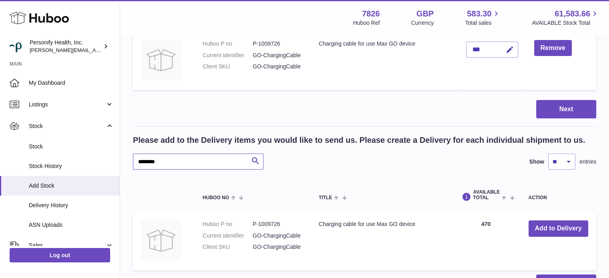
drag, startPoint x: 187, startPoint y: 157, endPoint x: 125, endPoint y: 157, distance: 62.5
click at [133, 153] on div "Please add to the Delivery items you would like to send us. Please create a Del…" at bounding box center [364, 152] width 463 height 35
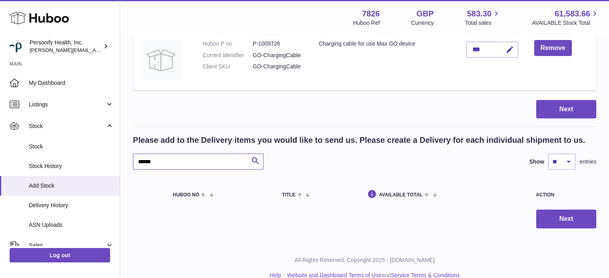
drag, startPoint x: 176, startPoint y: 156, endPoint x: 130, endPoint y: 153, distance: 46.1
click at [132, 154] on div "Create stock delivery - upload to Huboo the delivery details and expected incom…" at bounding box center [364, 80] width 489 height 329
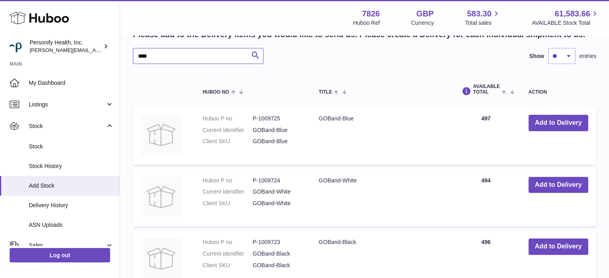
scroll to position [240, 0]
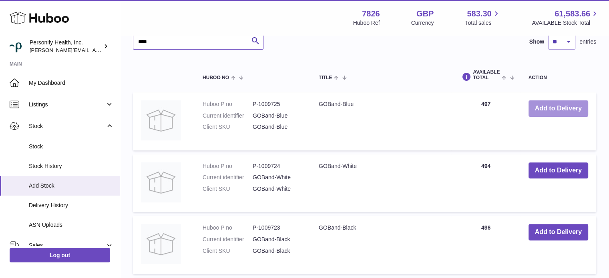
type input "****"
click at [559, 110] on button "Add to Delivery" at bounding box center [559, 109] width 60 height 16
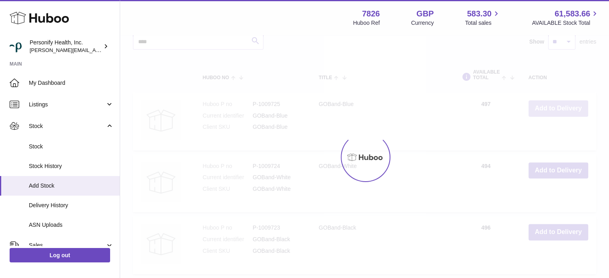
scroll to position [302, 0]
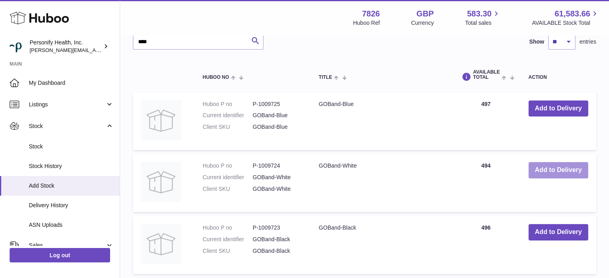
click at [549, 171] on button "Add to Delivery" at bounding box center [559, 170] width 60 height 16
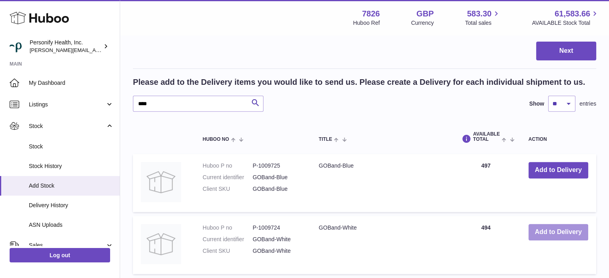
scroll to position [364, 0]
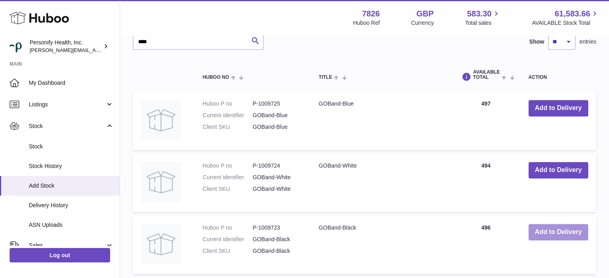
click at [546, 231] on button "Add to Delivery" at bounding box center [559, 232] width 60 height 16
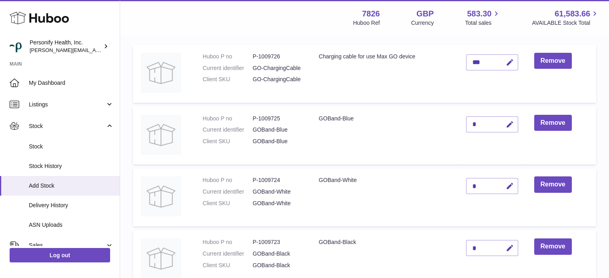
scroll to position [106, 0]
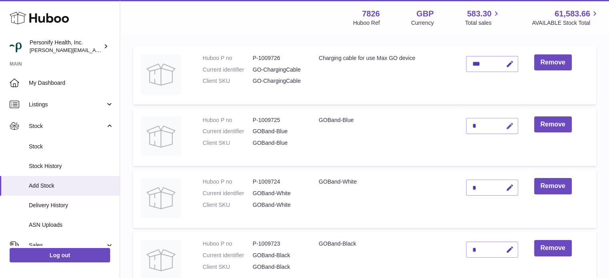
click at [506, 123] on icon "button" at bounding box center [510, 126] width 8 height 8
type input "***"
click at [508, 125] on icon "submit" at bounding box center [510, 126] width 7 height 7
click at [495, 190] on div "*" at bounding box center [492, 188] width 52 height 16
click at [509, 187] on icon "button" at bounding box center [510, 188] width 8 height 8
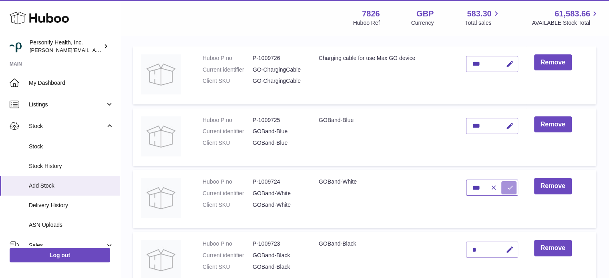
type input "***"
click at [505, 185] on button "submit" at bounding box center [508, 187] width 15 height 13
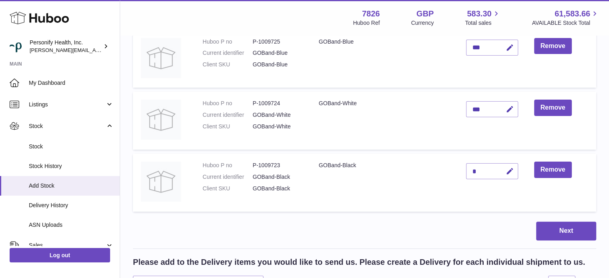
scroll to position [186, 0]
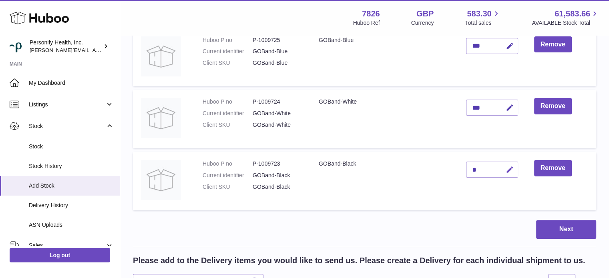
click at [508, 171] on icon "button" at bounding box center [510, 170] width 8 height 8
type input "***"
click at [510, 168] on icon "submit" at bounding box center [510, 169] width 7 height 7
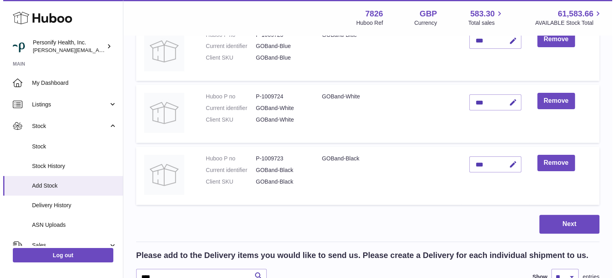
scroll to position [240, 0]
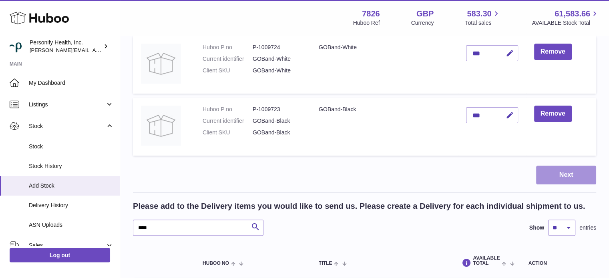
click at [555, 177] on button "Next" at bounding box center [566, 175] width 60 height 19
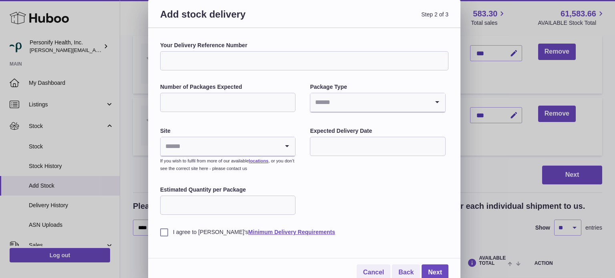
click at [222, 59] on input "Your Delivery Reference Number" at bounding box center [304, 60] width 288 height 19
drag, startPoint x: 219, startPoint y: 61, endPoint x: 216, endPoint y: 64, distance: 4.5
click at [219, 62] on input "Your Delivery Reference Number" at bounding box center [304, 60] width 288 height 19
paste input "**********"
type input "**********"
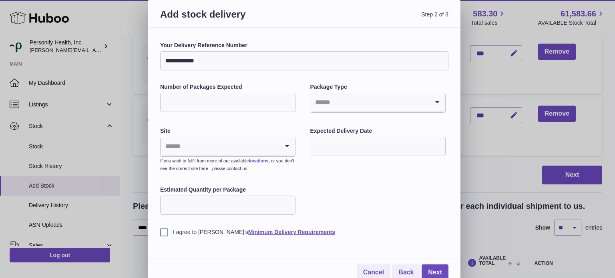
click at [197, 105] on input "Number of Packages Expected" at bounding box center [227, 102] width 135 height 19
type input "*"
click at [304, 117] on div "**********" at bounding box center [304, 139] width 288 height 195
click at [336, 102] on input "Search for option" at bounding box center [369, 102] width 119 height 18
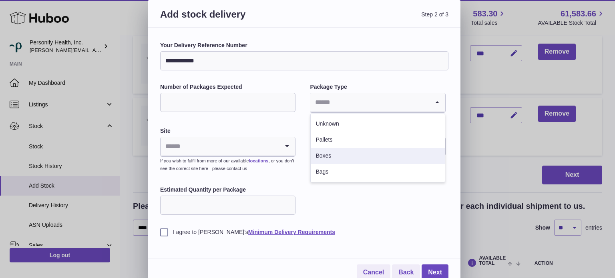
click at [340, 154] on li "Boxes" at bounding box center [378, 156] width 134 height 16
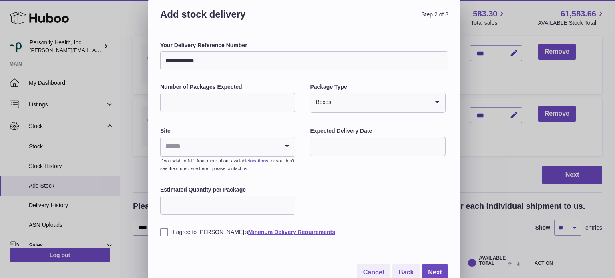
click at [356, 103] on input "Search for option" at bounding box center [380, 102] width 97 height 18
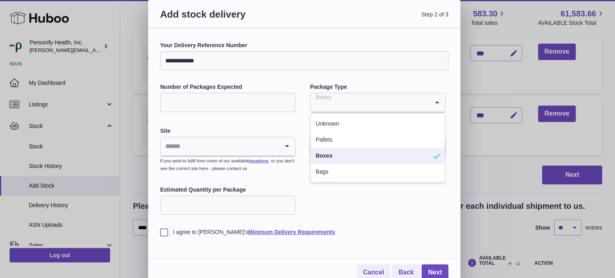
click at [336, 155] on li "Boxes" at bounding box center [378, 156] width 134 height 16
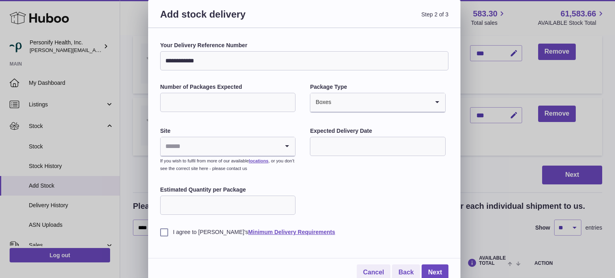
click at [265, 142] on input "Search for option" at bounding box center [220, 146] width 119 height 18
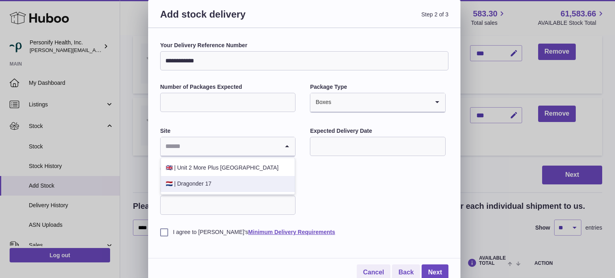
click at [198, 184] on li "🇳🇱 | Dragonder 17" at bounding box center [228, 184] width 134 height 16
click at [189, 149] on div "Dragonder 17" at bounding box center [220, 146] width 119 height 18
click at [201, 187] on li "🇳🇱 | Dragonder 17" at bounding box center [228, 184] width 134 height 16
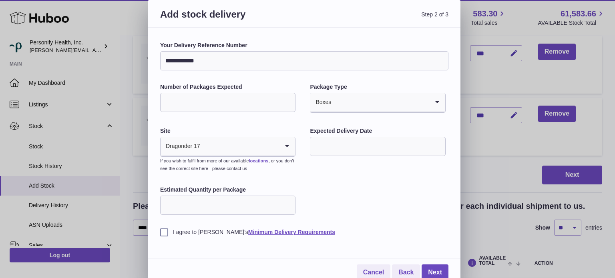
click at [258, 161] on link "locations" at bounding box center [259, 161] width 20 height 5
click at [375, 147] on input "text" at bounding box center [377, 146] width 135 height 19
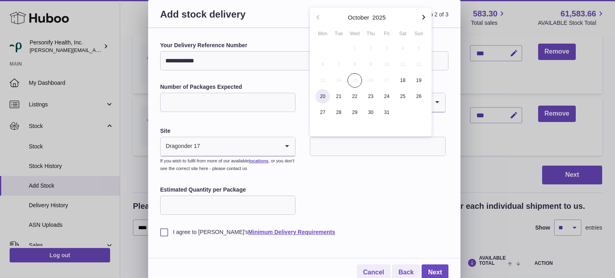
click at [326, 99] on span "20" at bounding box center [323, 96] width 14 height 14
type input "**********"
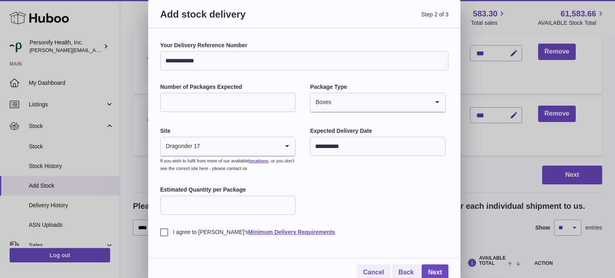
click at [226, 205] on input "Estimated Quantity per Package" at bounding box center [227, 205] width 135 height 19
type input "*"
click at [259, 207] on input "Estimated Quantity per Package" at bounding box center [227, 205] width 135 height 19
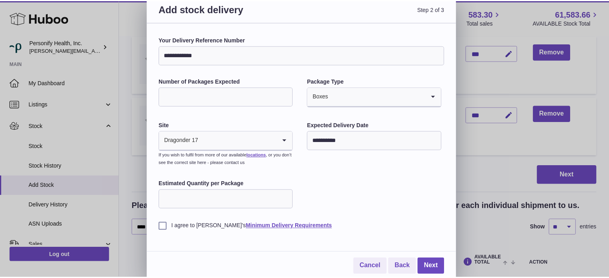
scroll to position [7, 0]
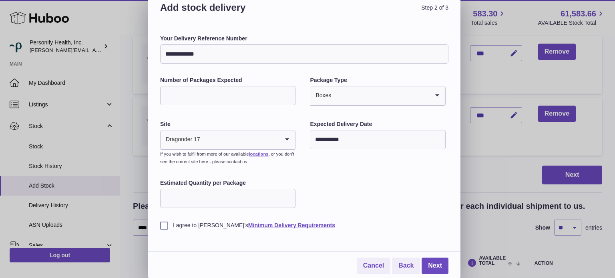
click at [214, 203] on input "Estimated Quantity per Package" at bounding box center [227, 198] width 135 height 19
type input "***"
click at [377, 197] on div "**********" at bounding box center [304, 132] width 288 height 195
click at [159, 221] on div "**********" at bounding box center [304, 149] width 312 height 257
click at [165, 227] on label "I agree to Huboo's Minimum Delivery Requirements" at bounding box center [304, 226] width 288 height 8
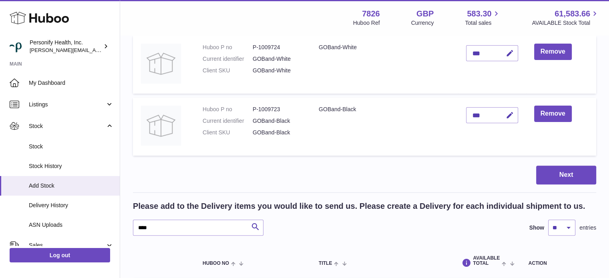
drag, startPoint x: 462, startPoint y: 205, endPoint x: 428, endPoint y: 194, distance: 35.5
click at [462, 205] on div at bounding box center [304, 139] width 609 height 278
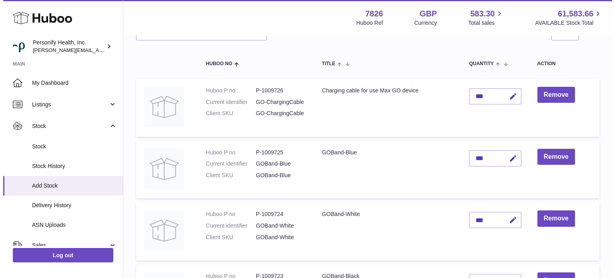
scroll to position [160, 0]
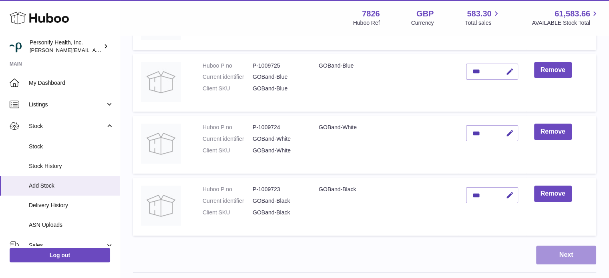
click at [573, 254] on button "Next" at bounding box center [566, 255] width 60 height 19
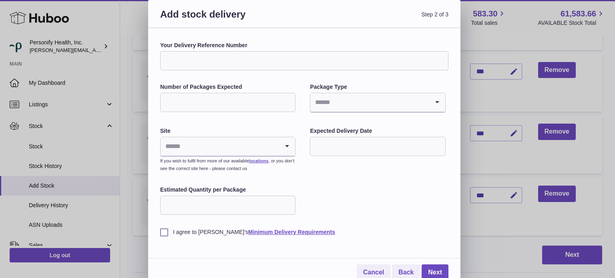
click at [245, 65] on input "Your Delivery Reference Number" at bounding box center [304, 60] width 288 height 19
type input "**********"
click at [221, 99] on input "Number of Packages Expected" at bounding box center [227, 102] width 135 height 19
type input "*"
click at [346, 101] on input "Search for option" at bounding box center [369, 102] width 119 height 18
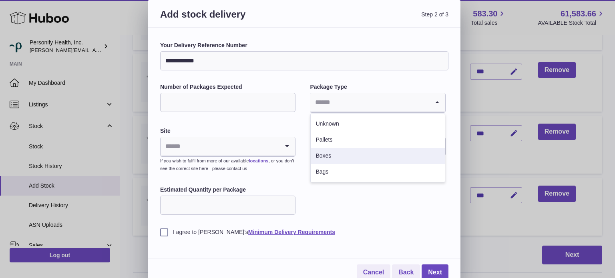
click at [333, 157] on li "Boxes" at bounding box center [378, 156] width 134 height 16
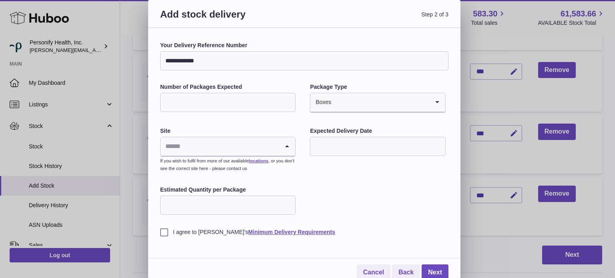
click at [244, 137] on input "Search for option" at bounding box center [220, 146] width 119 height 18
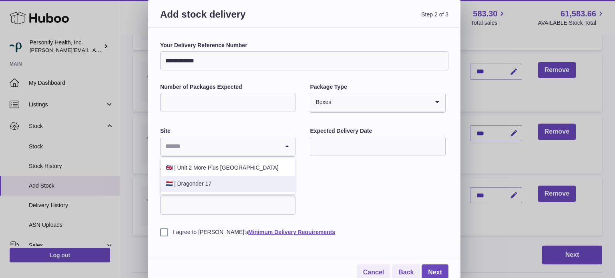
click at [212, 183] on li "🇳🇱 | Dragonder 17" at bounding box center [228, 184] width 134 height 16
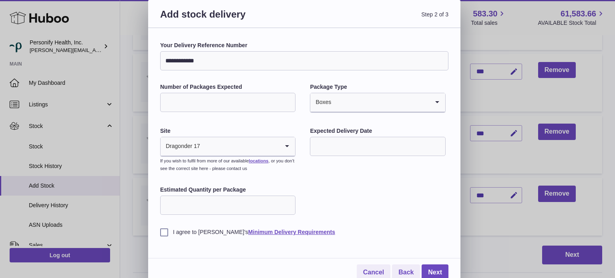
click at [338, 146] on input "text" at bounding box center [377, 146] width 135 height 19
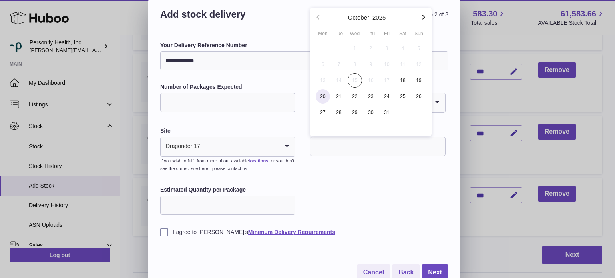
click at [323, 96] on span "20" at bounding box center [323, 96] width 14 height 14
type input "**********"
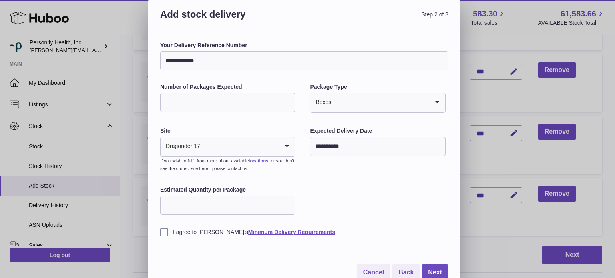
click at [196, 206] on input "Estimated Quantity per Package" at bounding box center [227, 205] width 135 height 19
type input "***"
click at [323, 206] on div "**********" at bounding box center [304, 139] width 288 height 195
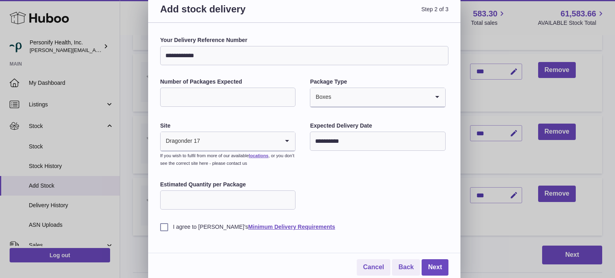
scroll to position [7, 0]
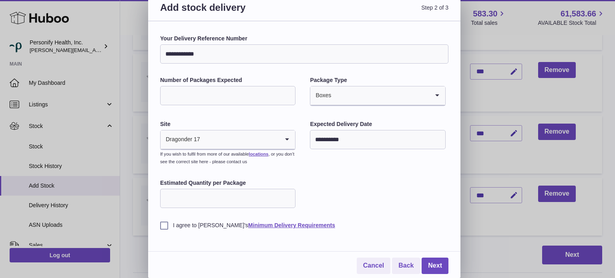
click at [165, 227] on label "I agree to Huboo's Minimum Delivery Requirements" at bounding box center [304, 226] width 288 height 8
click at [435, 264] on link "Next" at bounding box center [435, 266] width 27 height 16
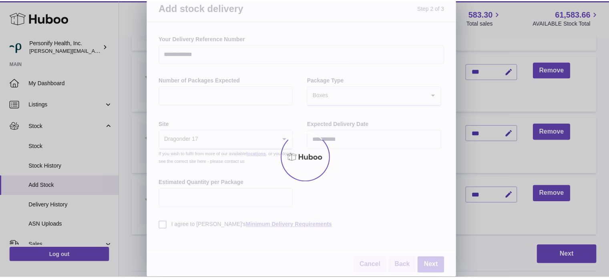
scroll to position [0, 0]
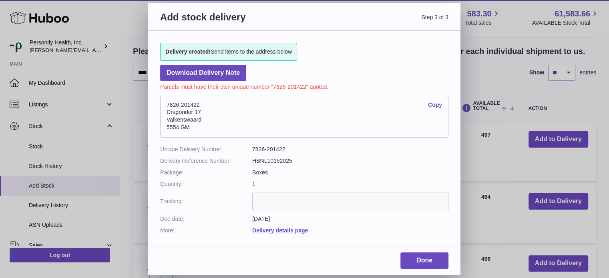
drag, startPoint x: 167, startPoint y: 103, endPoint x: 205, endPoint y: 102, distance: 38.0
click at [205, 102] on address "7826-201422 Copy Dragonder 17 Valkenswaard 5554 GM" at bounding box center [304, 116] width 288 height 43
copy address "7826-201422"
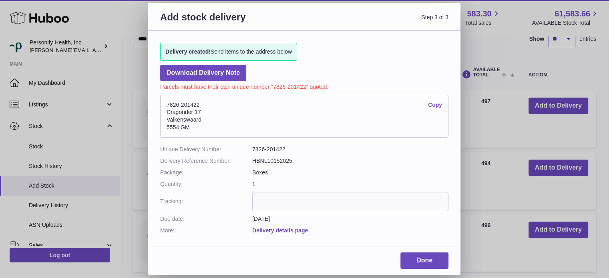
scroll to position [214, 0]
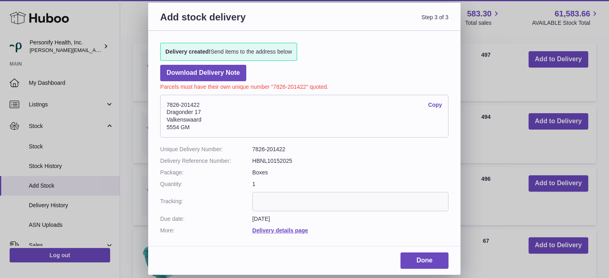
click at [280, 157] on dd "HBNL10152025" at bounding box center [350, 161] width 196 height 8
click at [271, 200] on input "text" at bounding box center [350, 201] width 196 height 19
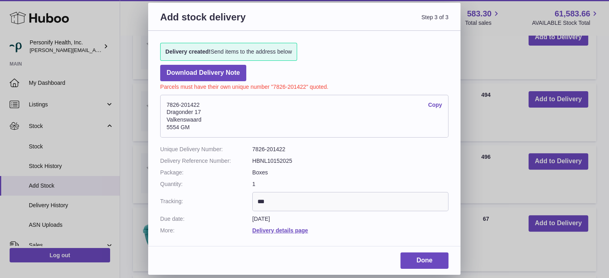
scroll to position [254, 0]
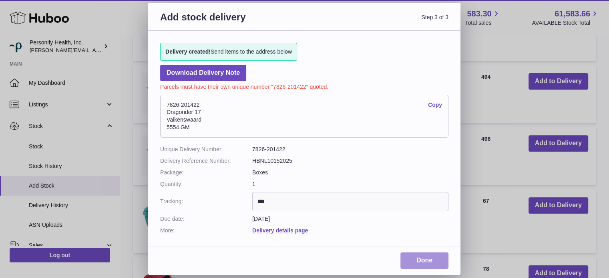
type input "***"
click at [421, 258] on link "Done" at bounding box center [424, 261] width 48 height 16
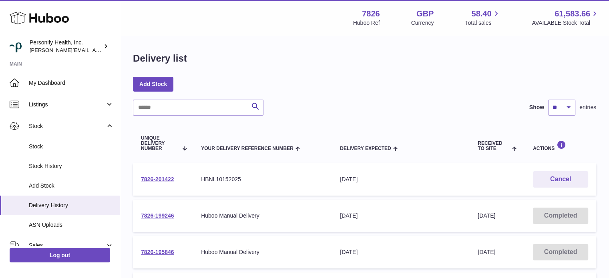
drag, startPoint x: 136, startPoint y: 179, endPoint x: 435, endPoint y: 174, distance: 298.4
click at [435, 174] on tr "7826-201422 Your Delivery Reference Number HBNL10152025 Delivery Expected 20th …" at bounding box center [364, 179] width 463 height 32
copy tr "7826-201422 Your Delivery Reference Number HBNL10152025 Delivery Expected 20th …"
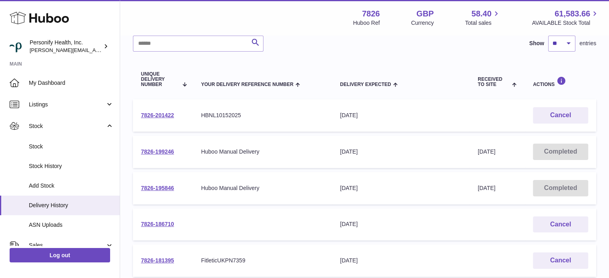
scroll to position [120, 0]
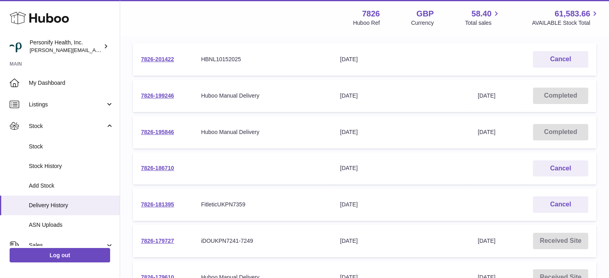
click at [315, 33] on div "Menu Huboo 7826 Huboo Ref GBP Currency 58.40 Total sales 61,583.66 AVAILABLE St…" at bounding box center [364, 17] width 489 height 35
click at [56, 16] on use at bounding box center [39, 18] width 59 height 12
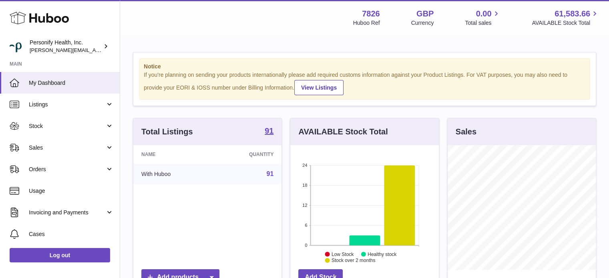
scroll to position [125, 149]
